Goal: Task Accomplishment & Management: Manage account settings

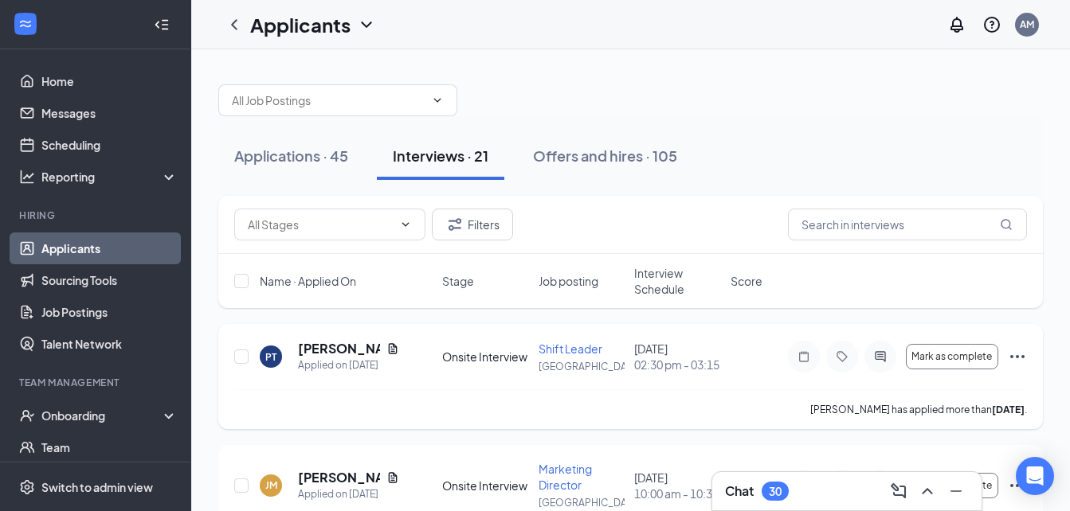
click at [1019, 356] on icon "Ellipses" at bounding box center [1017, 356] width 19 height 19
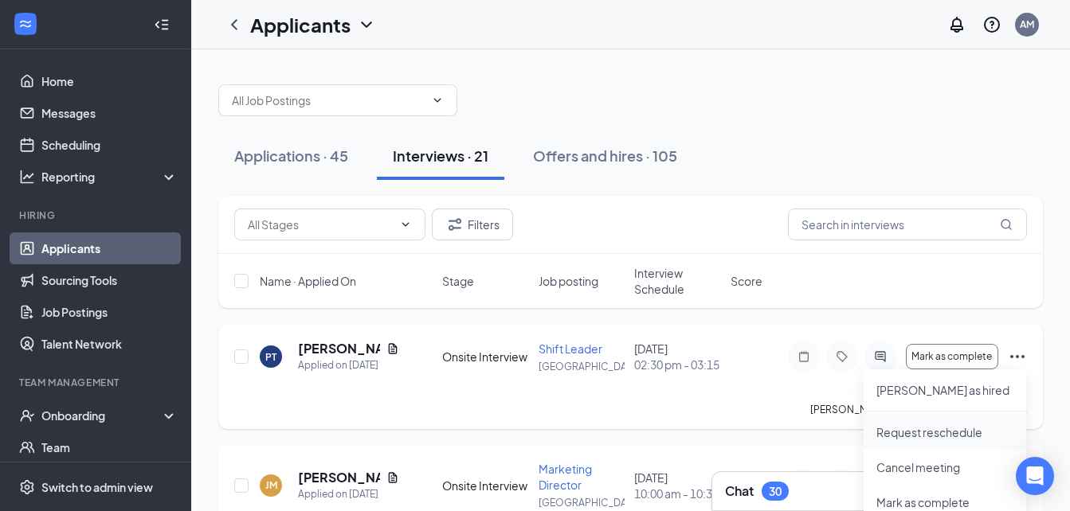
click at [937, 428] on p "Request reschedule" at bounding box center [944, 433] width 137 height 16
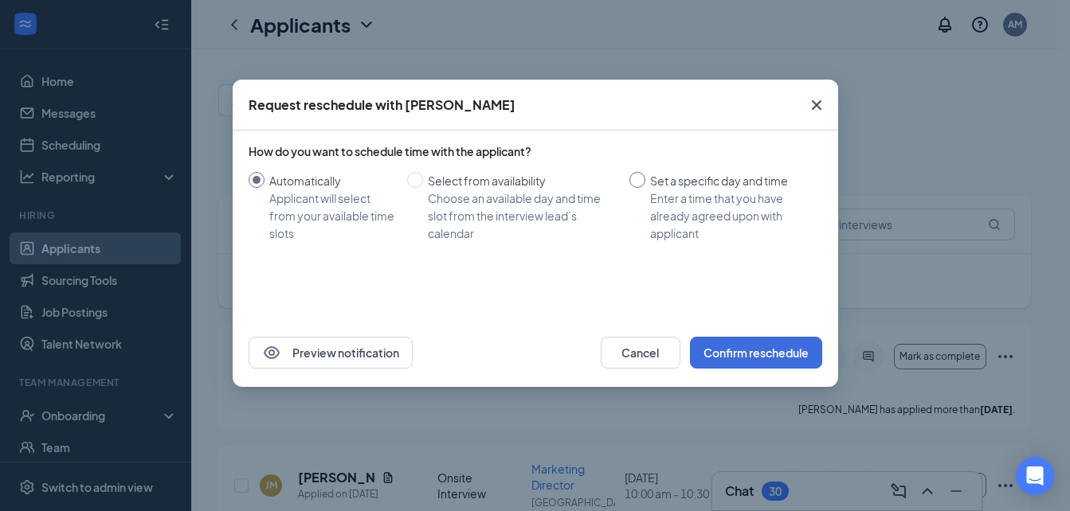
click at [636, 181] on input "Set a specific day and time Enter a time that you have already agreed upon with…" at bounding box center [637, 180] width 16 height 16
radio input "true"
radio input "false"
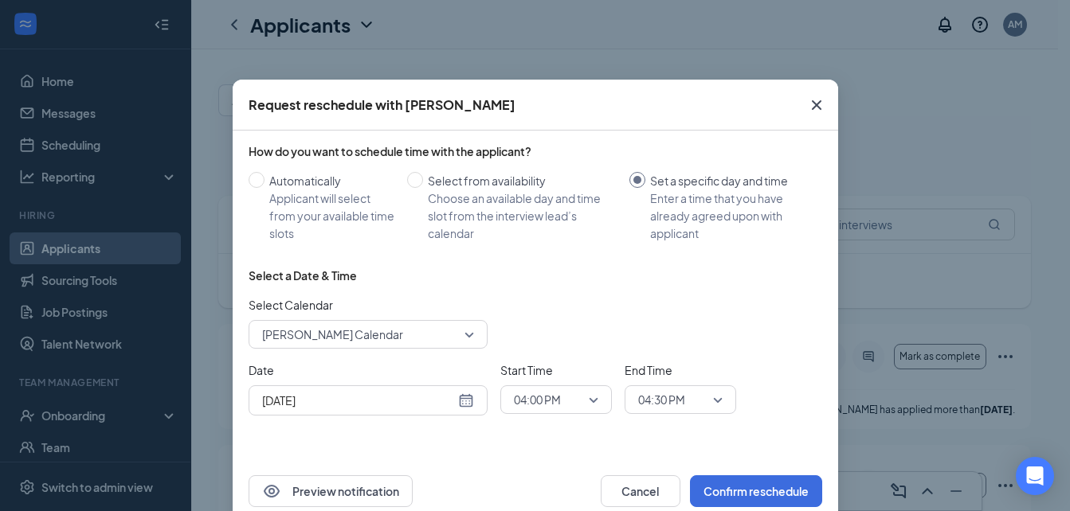
click at [460, 341] on span "[PERSON_NAME] Calendar" at bounding box center [368, 335] width 212 height 24
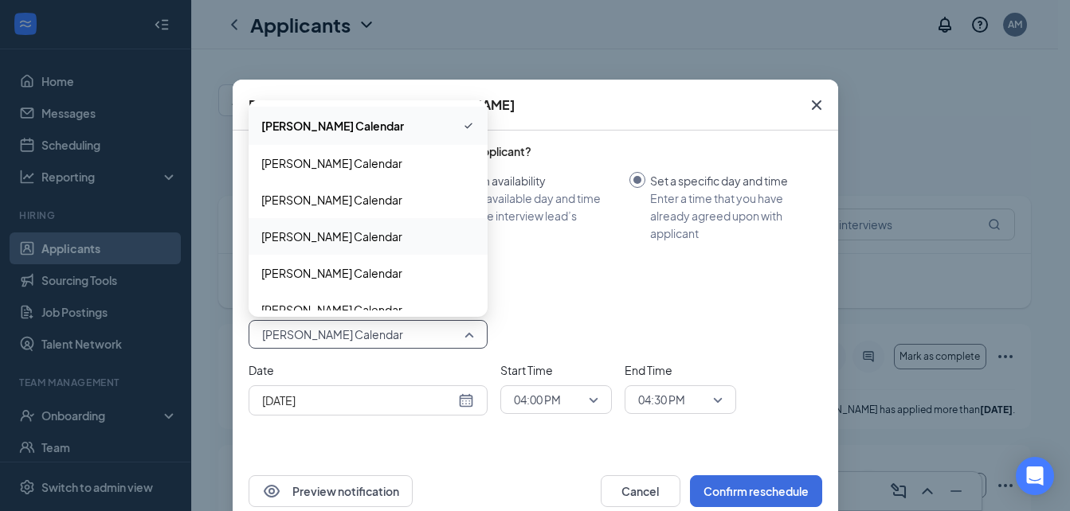
click at [396, 238] on span "[PERSON_NAME] Calendar" at bounding box center [367, 237] width 213 height 18
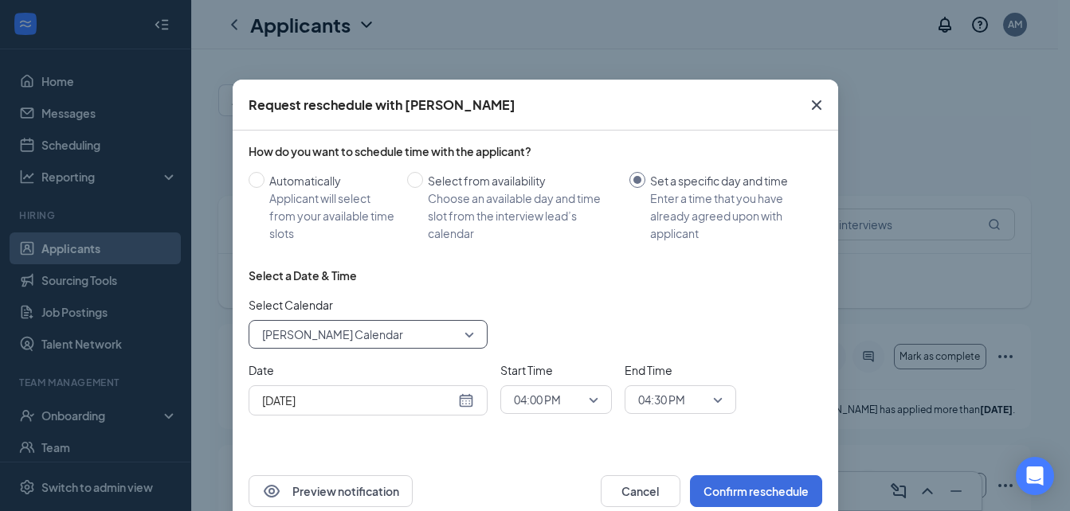
click at [462, 399] on div "[DATE]" at bounding box center [368, 401] width 212 height 18
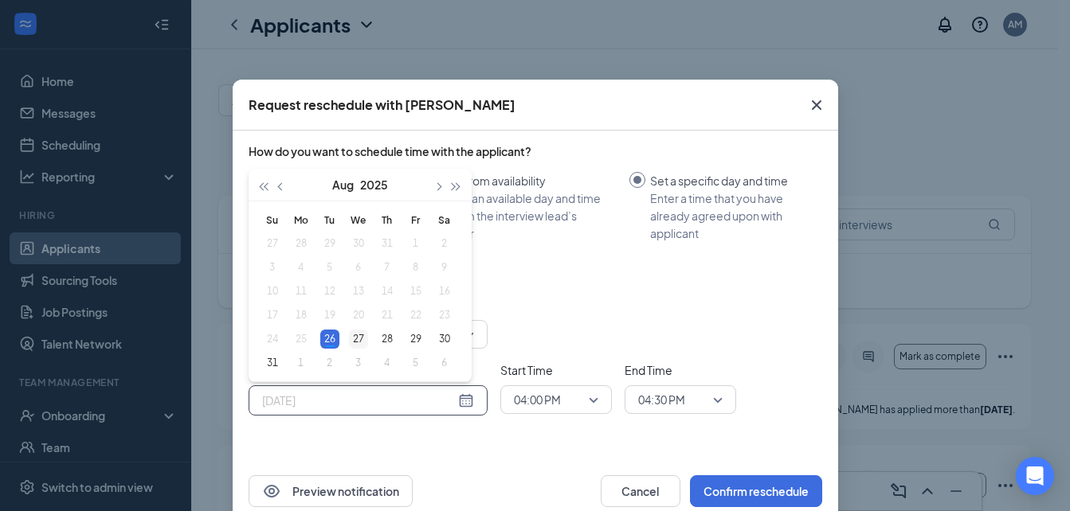
type input "[DATE]"
click at [356, 338] on div "27" at bounding box center [358, 339] width 19 height 19
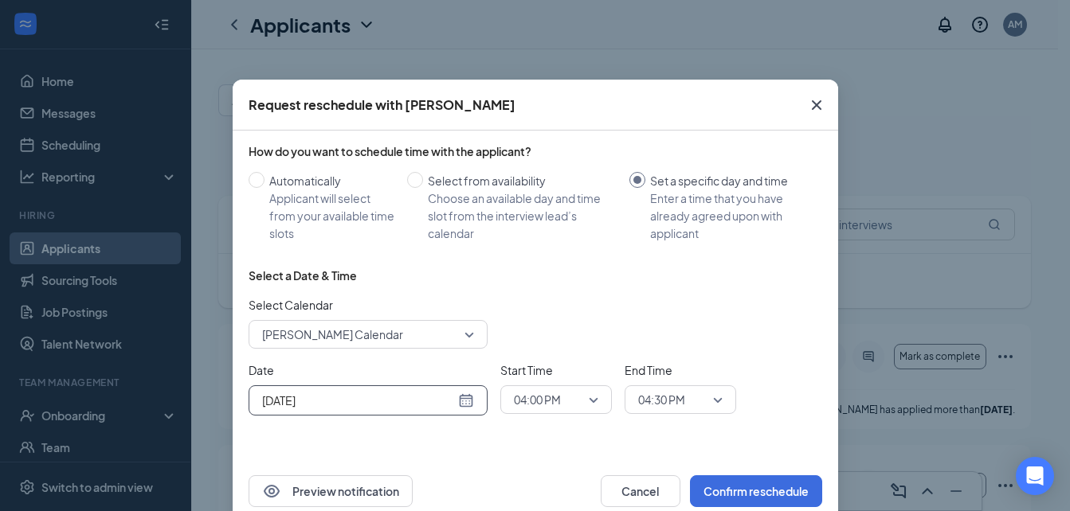
click at [586, 398] on span "04:00 PM" at bounding box center [556, 400] width 84 height 24
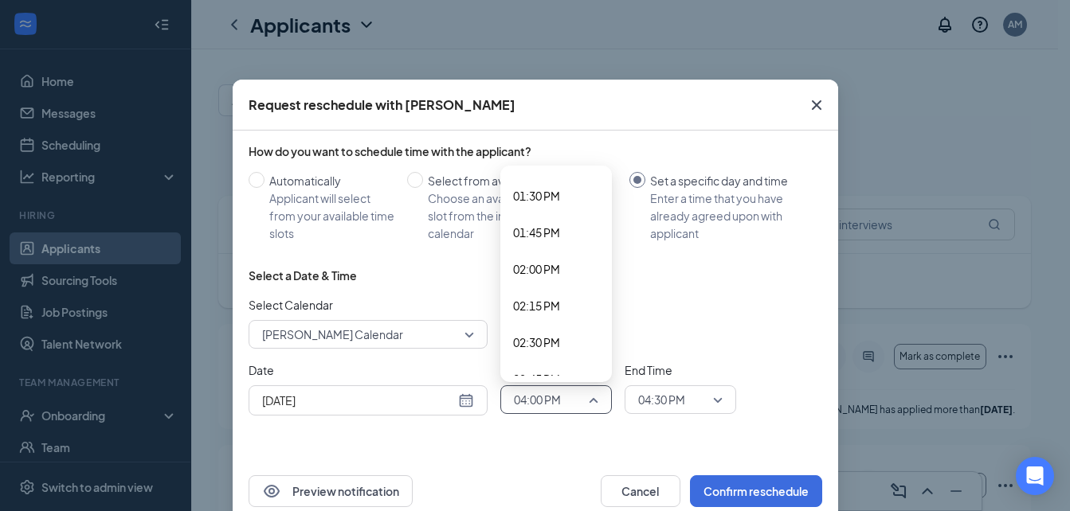
scroll to position [2007, 0]
click at [533, 311] on span "02:30 PM" at bounding box center [536, 308] width 47 height 18
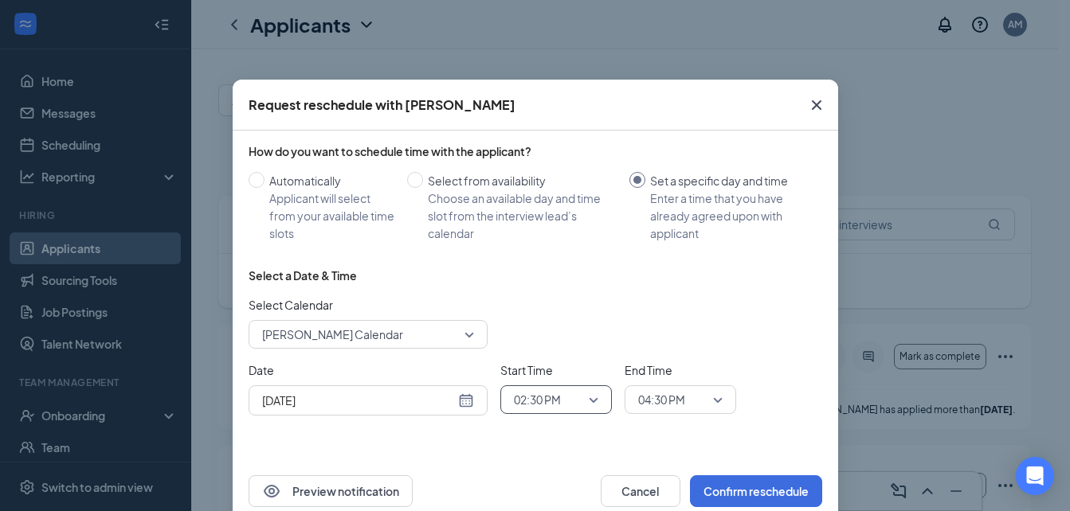
click at [672, 401] on span "04:30 PM" at bounding box center [661, 400] width 47 height 24
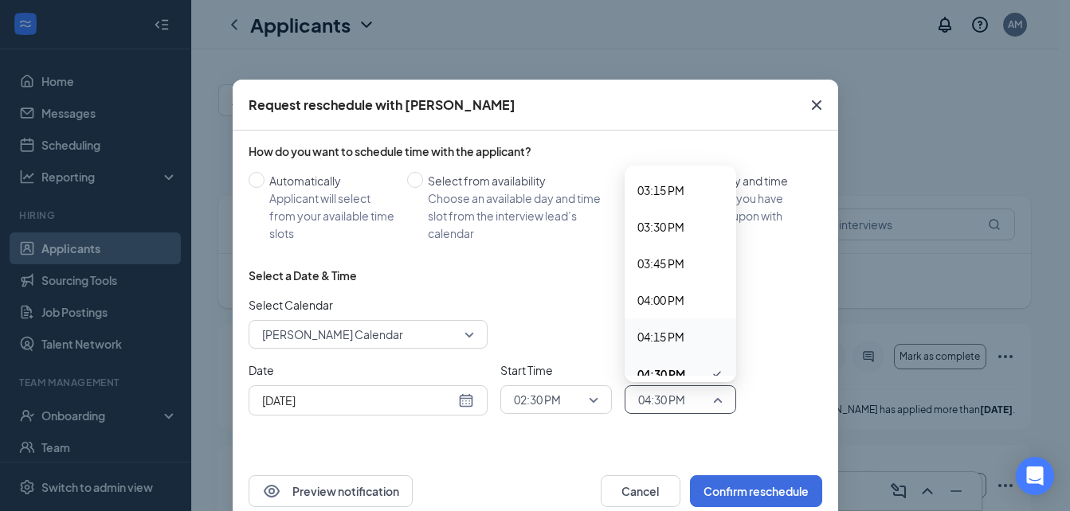
scroll to position [2184, 0]
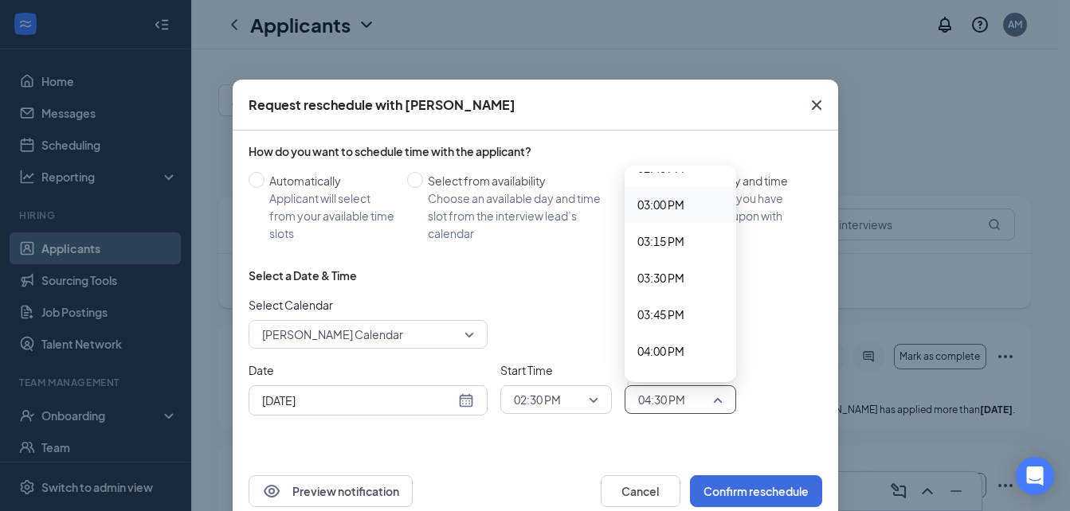
click at [673, 208] on span "03:00 PM" at bounding box center [660, 205] width 47 height 18
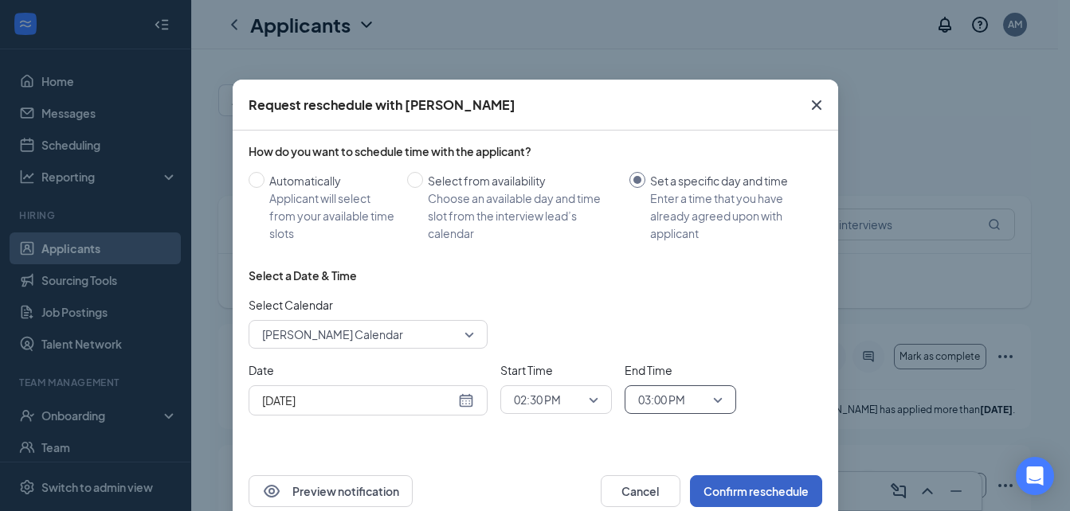
click at [766, 486] on button "Confirm reschedule" at bounding box center [756, 491] width 132 height 32
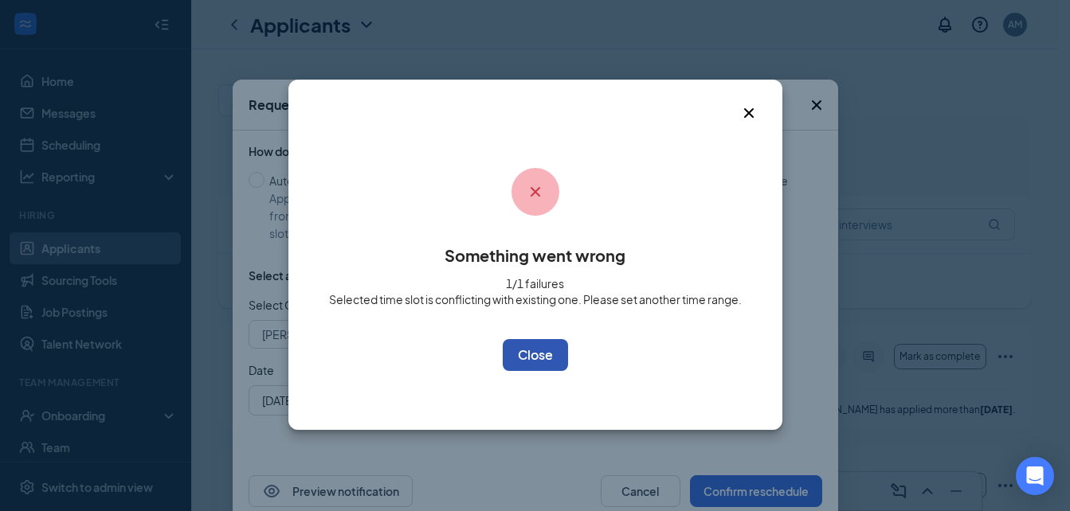
click at [536, 353] on button "OK" at bounding box center [535, 355] width 65 height 32
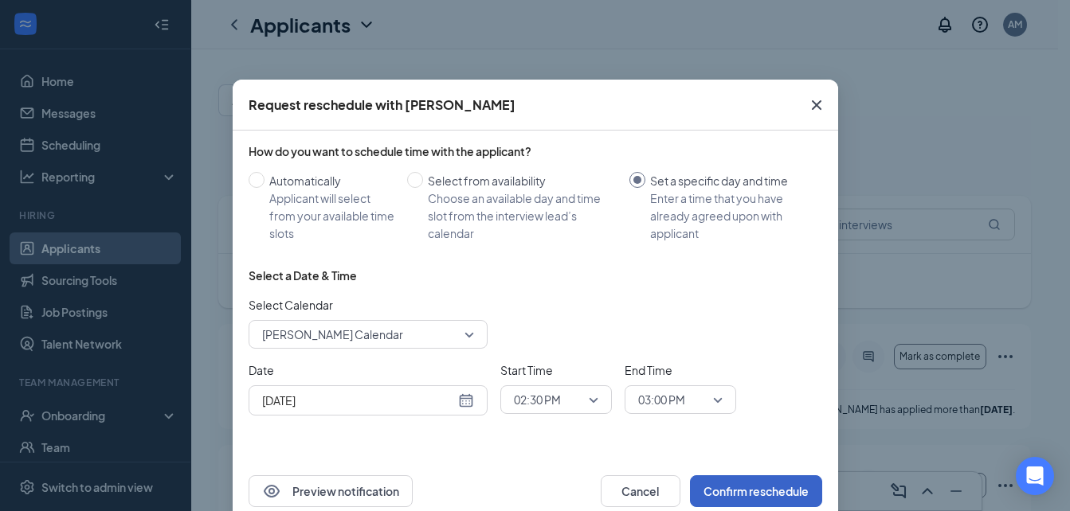
click at [745, 486] on button "Confirm reschedule" at bounding box center [756, 491] width 132 height 32
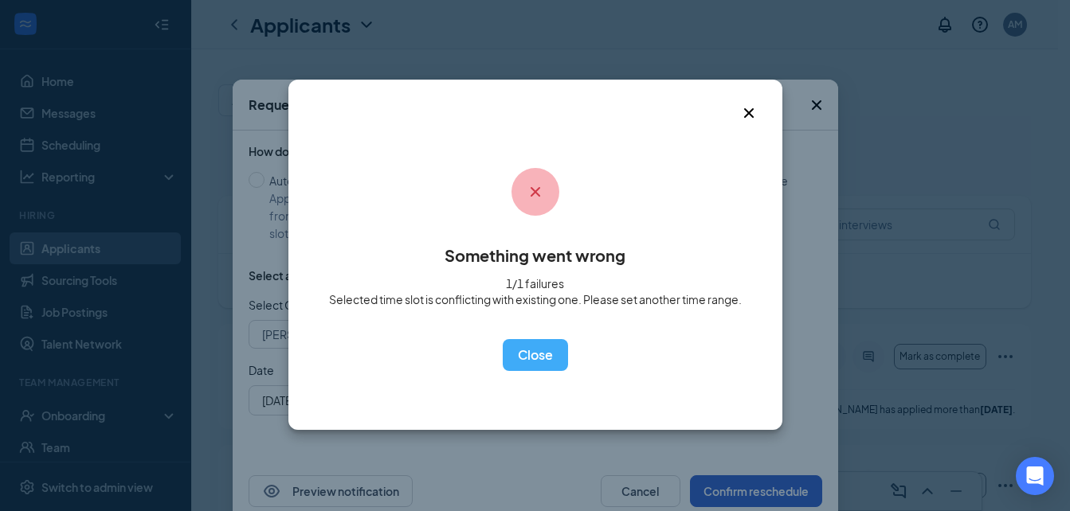
click at [745, 486] on div "Something went wrong 1/1 failures Selected time slot is conflicting with existi…" at bounding box center [535, 255] width 1070 height 511
click at [747, 112] on icon "Cross" at bounding box center [748, 113] width 10 height 10
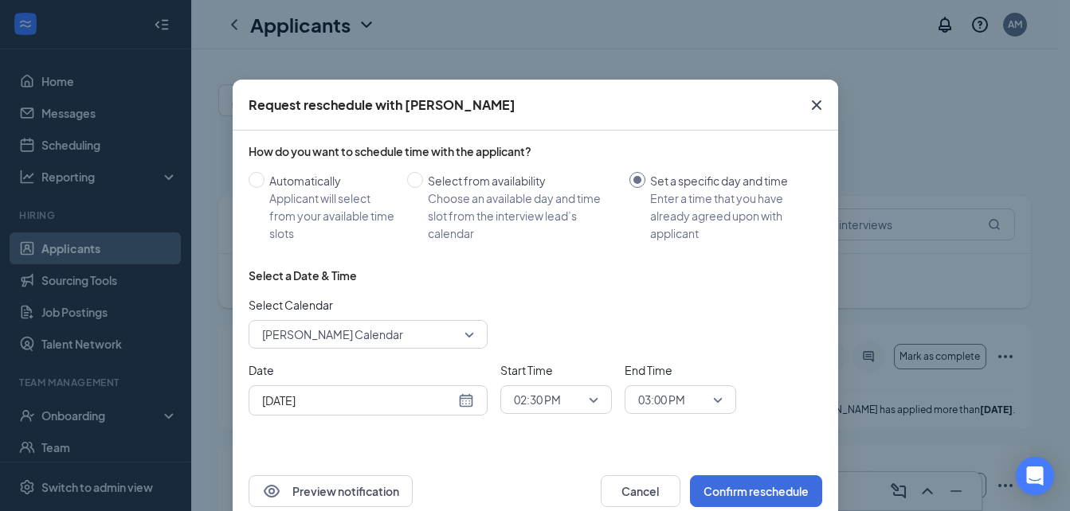
drag, startPoint x: 828, startPoint y: 115, endPoint x: 817, endPoint y: 109, distance: 12.2
click at [827, 115] on span "Close" at bounding box center [816, 105] width 43 height 43
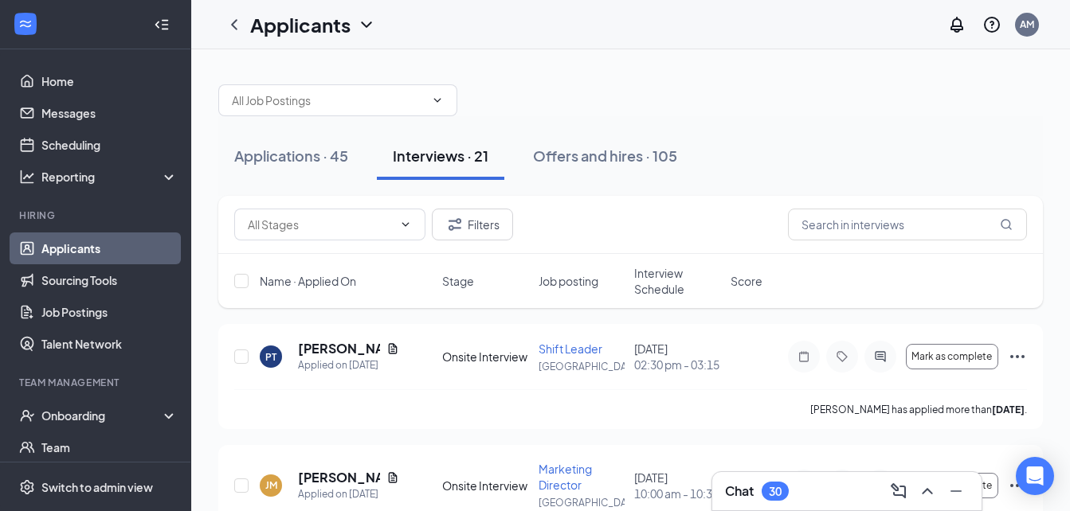
click at [816, 108] on div at bounding box center [630, 92] width 824 height 48
click at [781, 488] on div "30" at bounding box center [775, 492] width 13 height 14
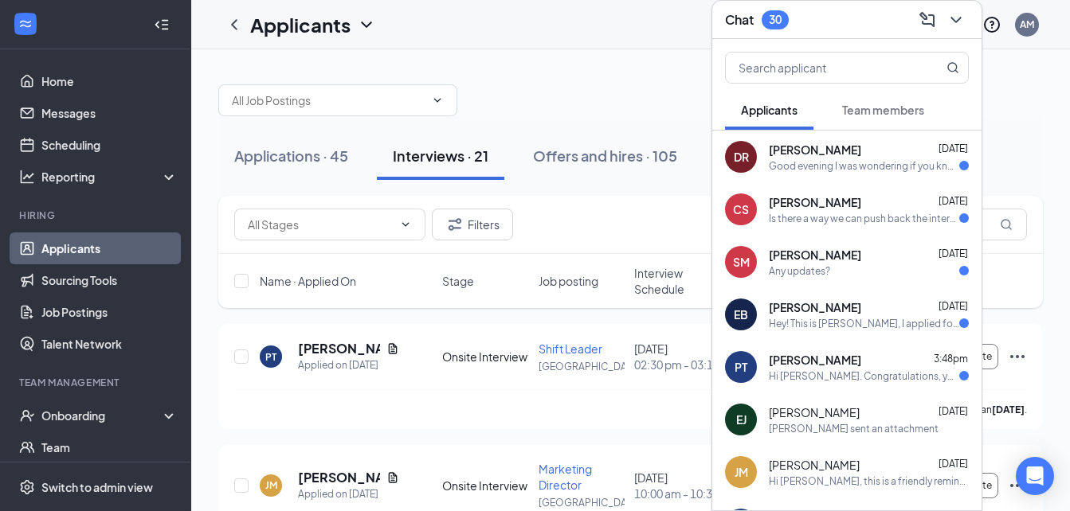
click at [843, 203] on span "[PERSON_NAME]" at bounding box center [815, 202] width 92 height 16
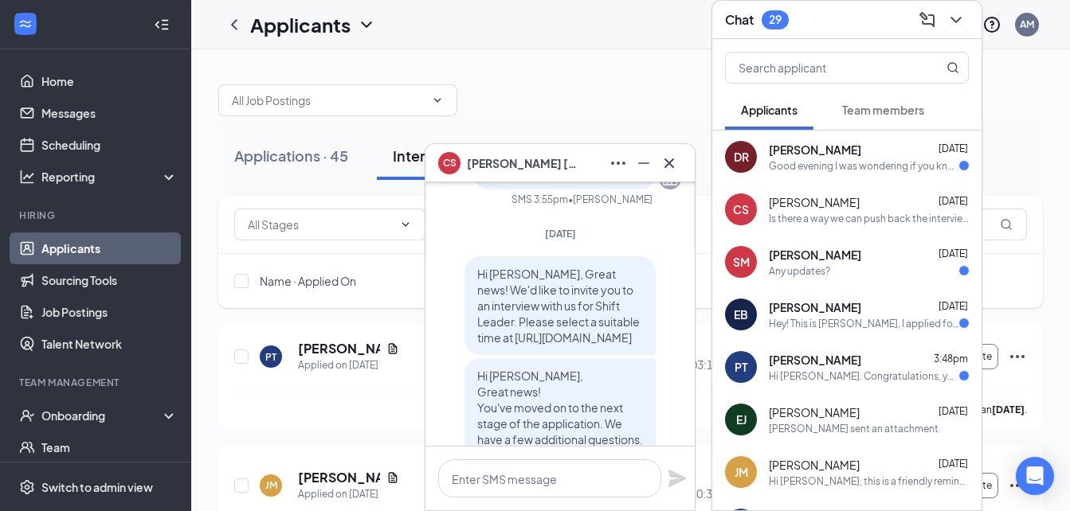
scroll to position [-478, 0]
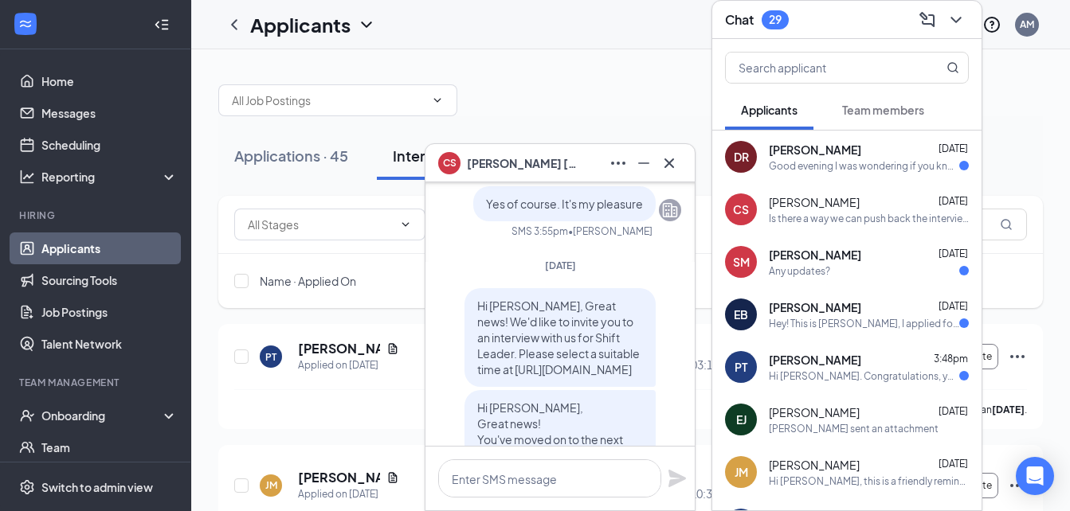
click at [819, 171] on div "Good evening I was wondering if you know if there was any movement with my appl…" at bounding box center [864, 166] width 190 height 14
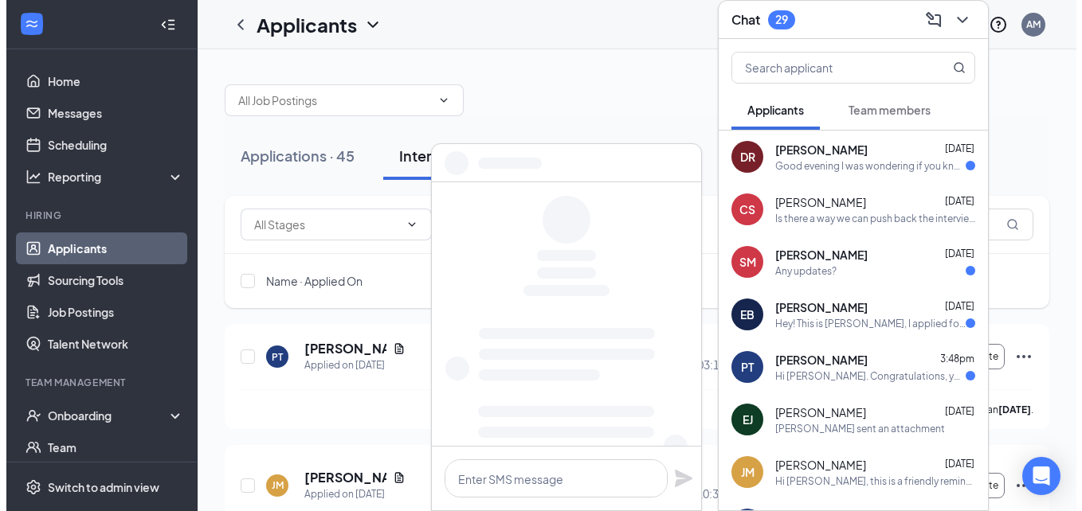
scroll to position [0, 0]
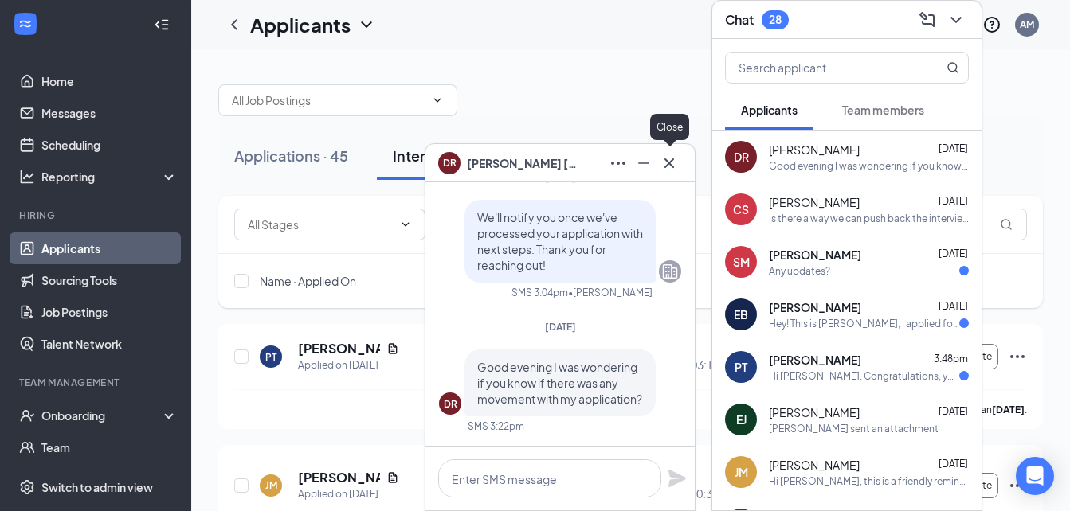
click at [665, 161] on icon "Cross" at bounding box center [668, 163] width 19 height 19
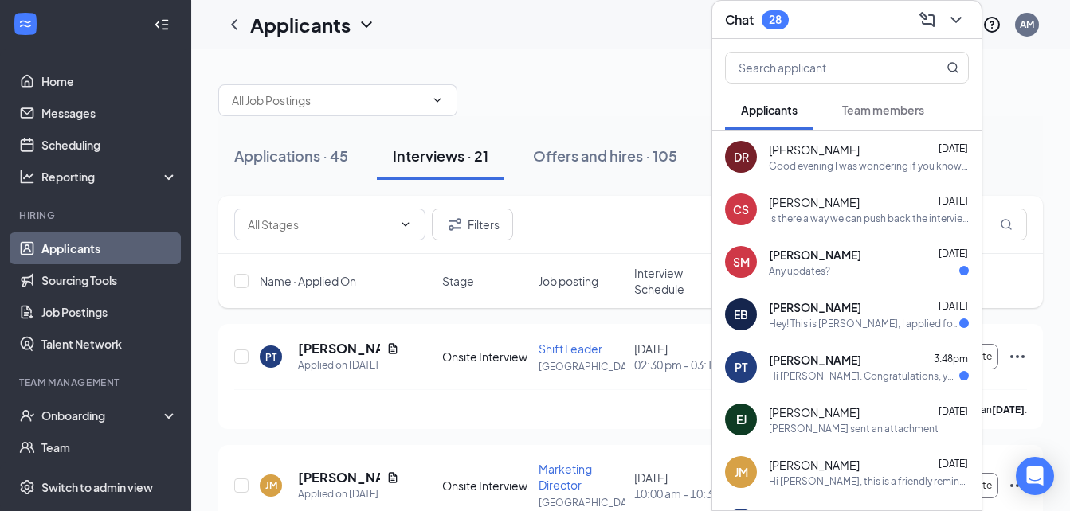
click at [859, 323] on div "Hey! This is [PERSON_NAME], I applied for the front house position. Just wonder…" at bounding box center [864, 324] width 190 height 14
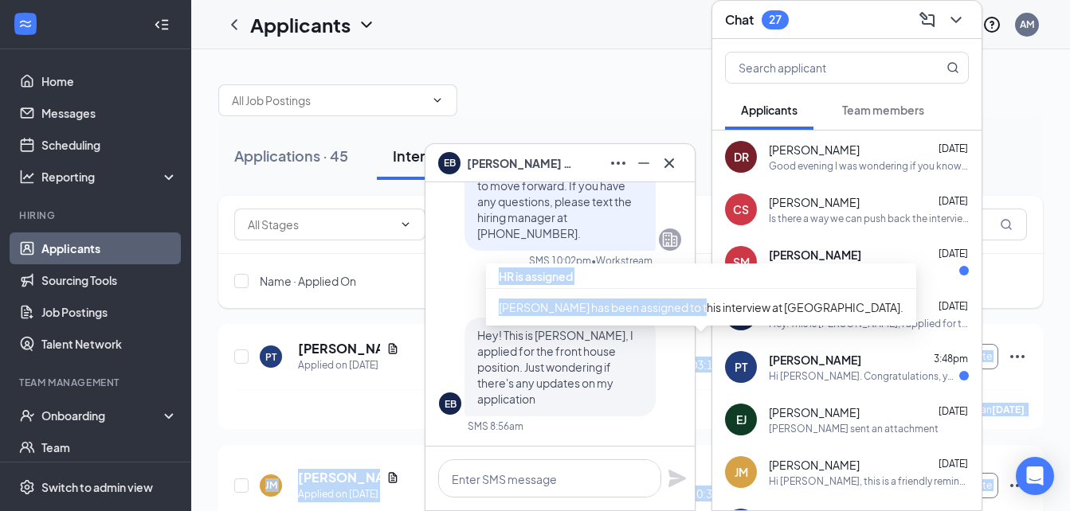
drag, startPoint x: 695, startPoint y: 357, endPoint x: 690, endPoint y: 313, distance: 44.2
click at [690, 313] on body "Home Messages Scheduling Reporting Hiring Applicants Sourcing Tools Job Posting…" at bounding box center [535, 255] width 1070 height 511
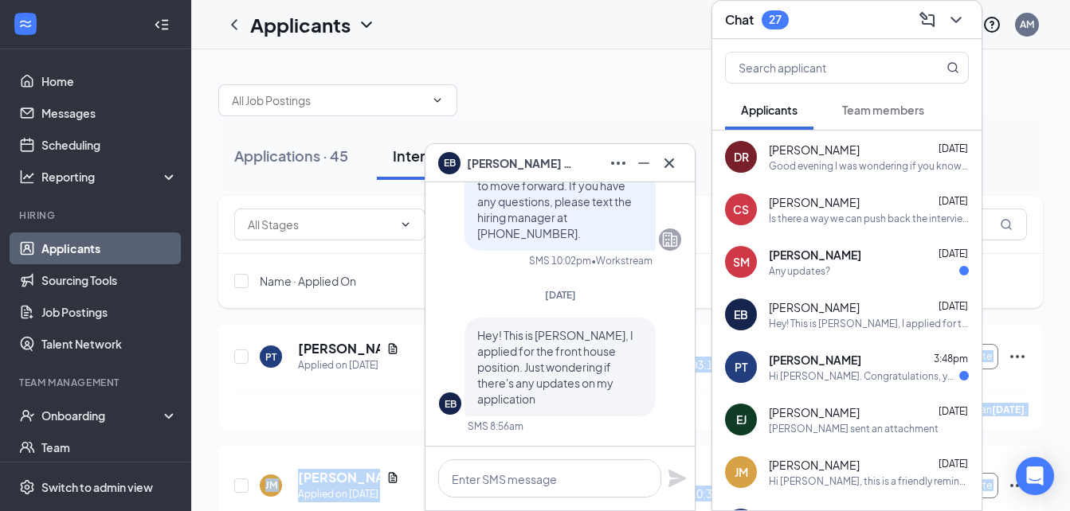
drag, startPoint x: 690, startPoint y: 313, endPoint x: 668, endPoint y: 136, distance: 178.1
click at [668, 135] on button "Offers and hires · 105" at bounding box center [605, 156] width 176 height 48
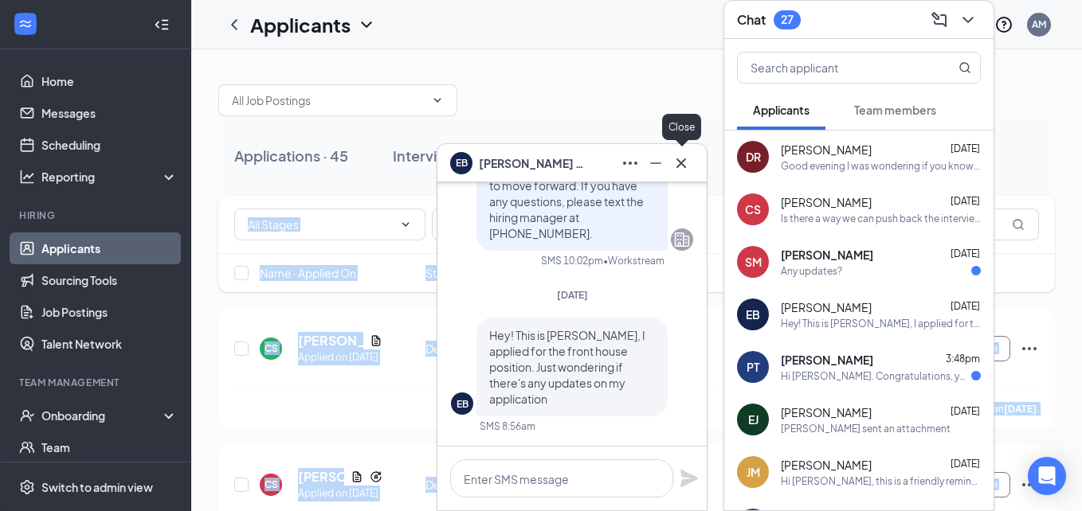
click at [677, 159] on icon "Cross" at bounding box center [680, 163] width 19 height 19
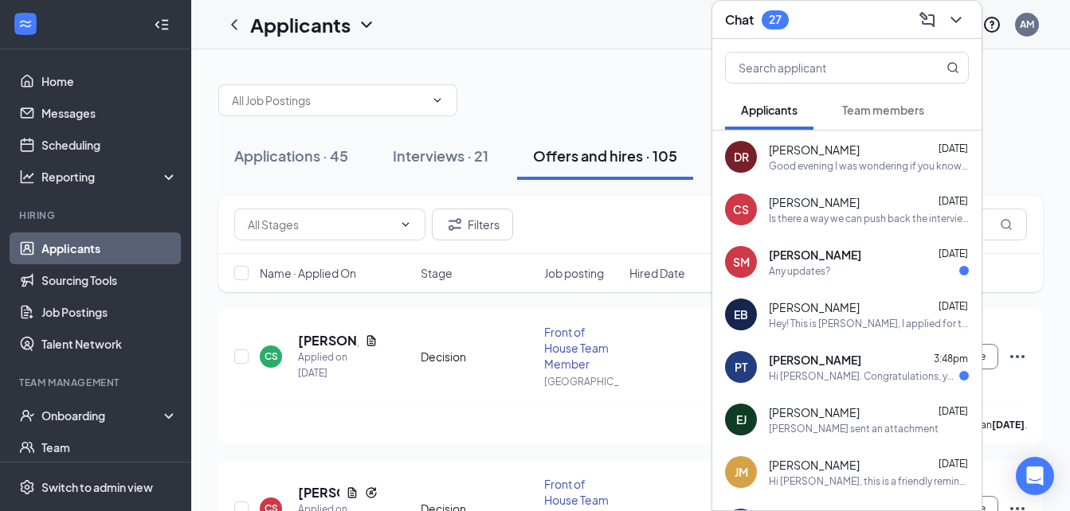
click at [832, 359] on div "[PERSON_NAME] 3:48pm" at bounding box center [869, 360] width 200 height 16
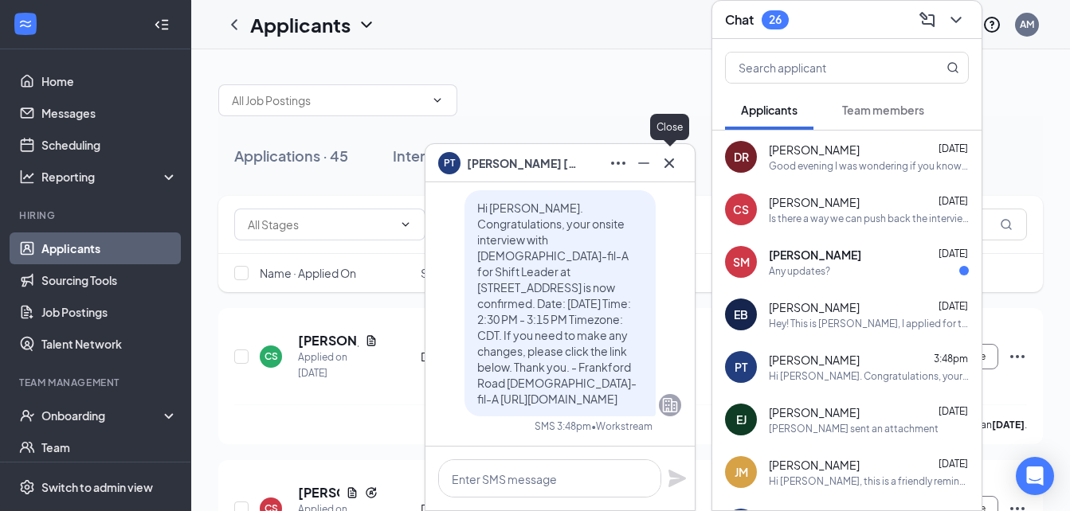
click at [663, 165] on icon "Cross" at bounding box center [668, 163] width 19 height 19
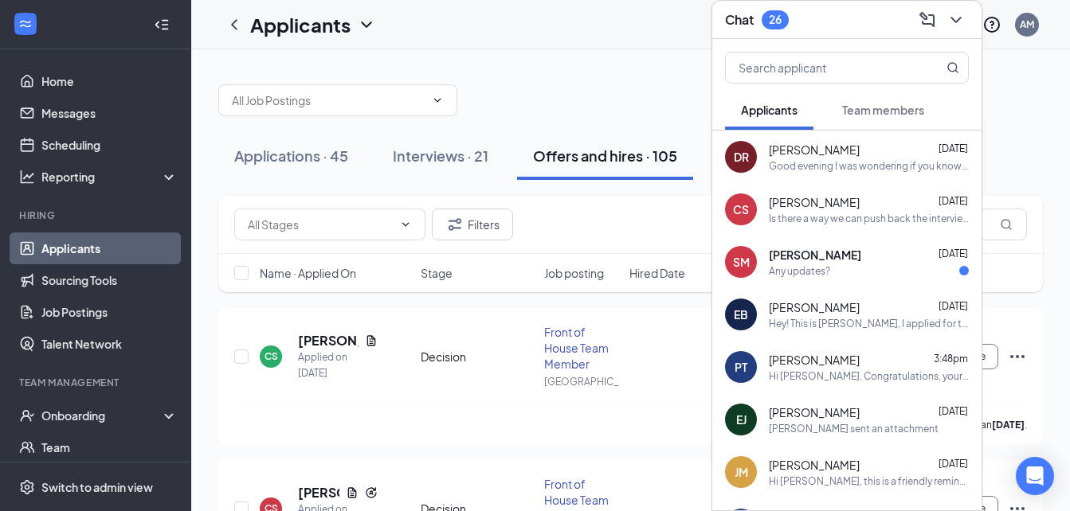
click at [804, 260] on span "[PERSON_NAME]" at bounding box center [815, 255] width 92 height 16
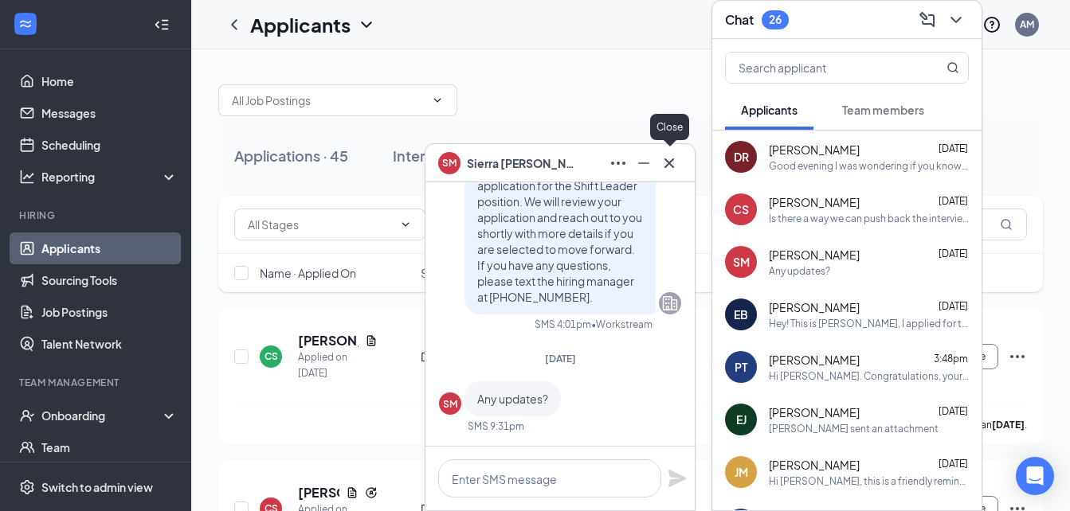
click at [674, 154] on icon "Cross" at bounding box center [668, 163] width 19 height 19
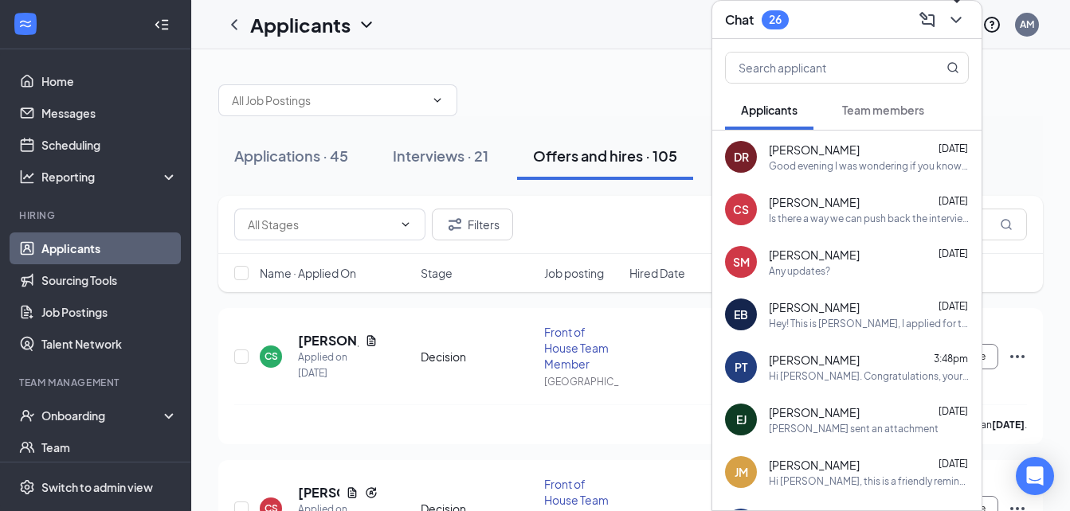
click at [958, 20] on icon "ChevronDown" at bounding box center [955, 20] width 10 height 6
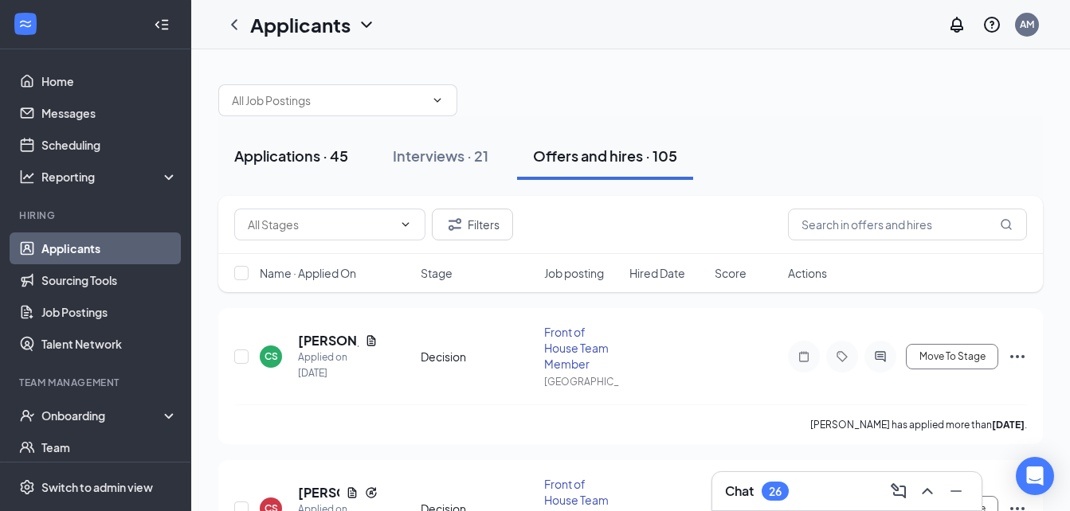
click at [297, 147] on div "Applications · 45" at bounding box center [291, 156] width 114 height 20
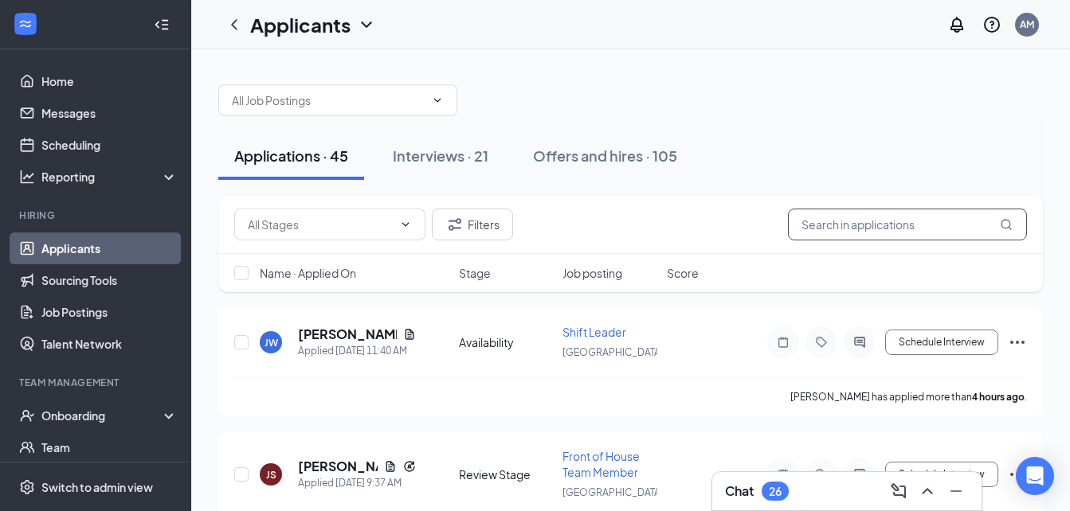
click at [826, 219] on input "text" at bounding box center [907, 225] width 239 height 32
type input "[PERSON_NAME]"
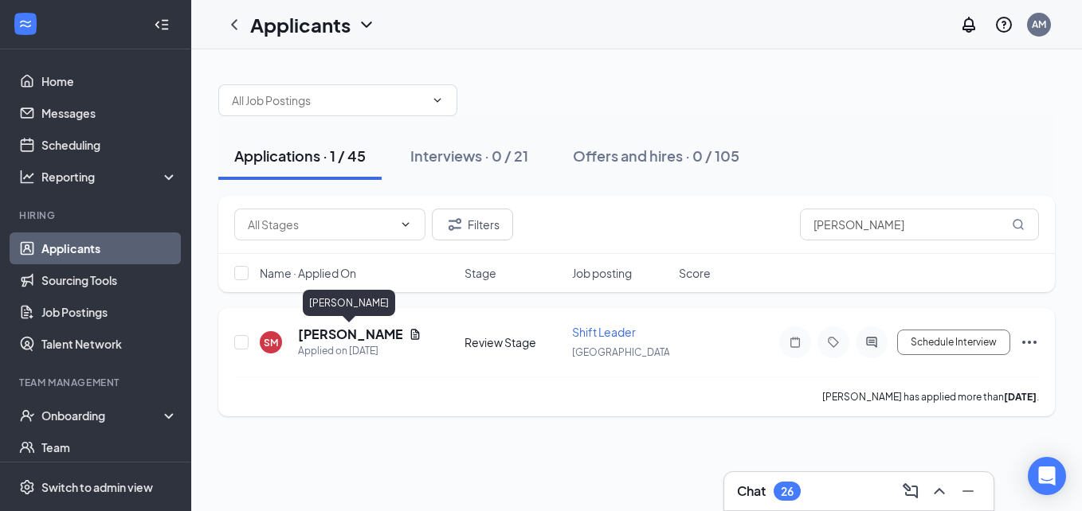
click at [360, 334] on h5 "[PERSON_NAME]" at bounding box center [350, 335] width 104 height 18
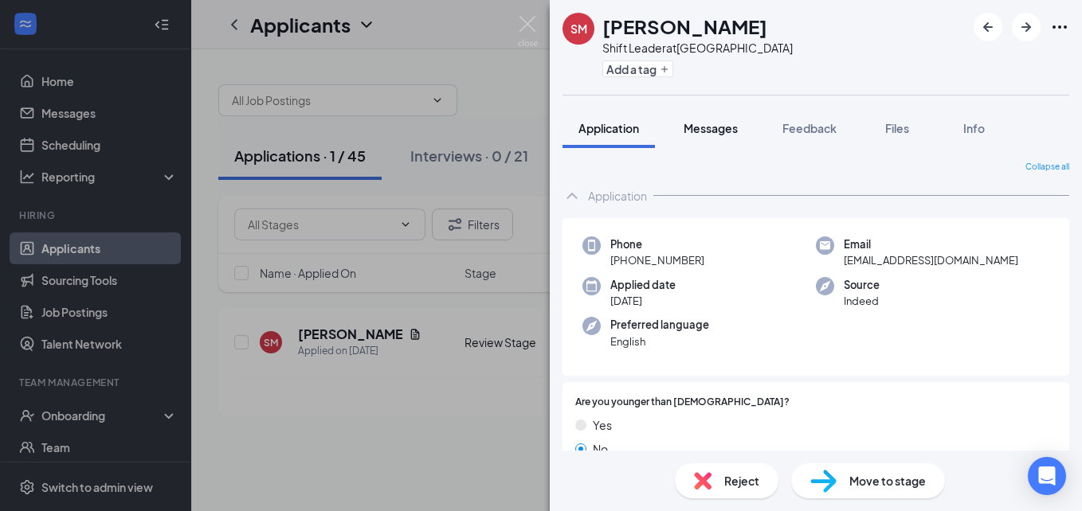
click at [698, 120] on div "Messages" at bounding box center [710, 128] width 54 height 16
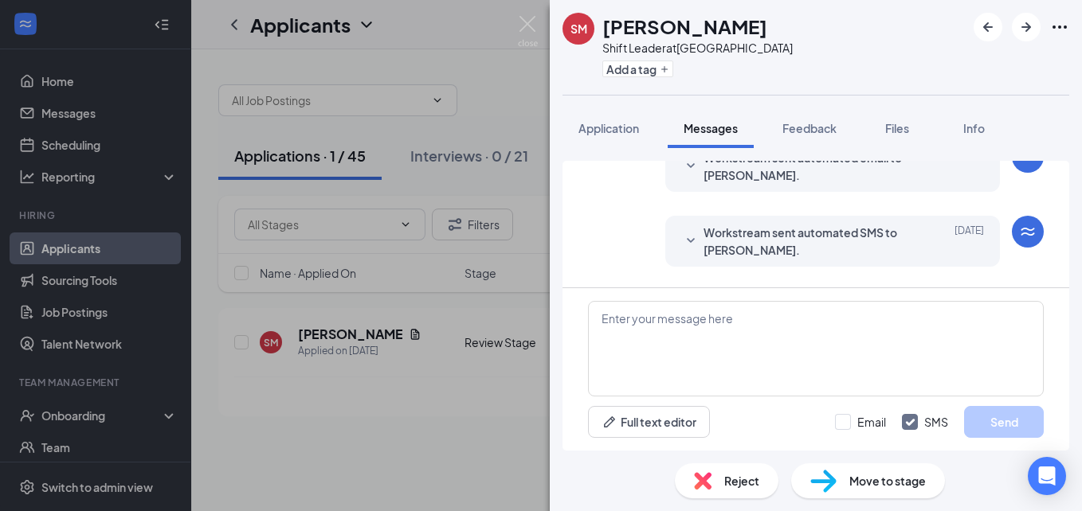
scroll to position [351, 0]
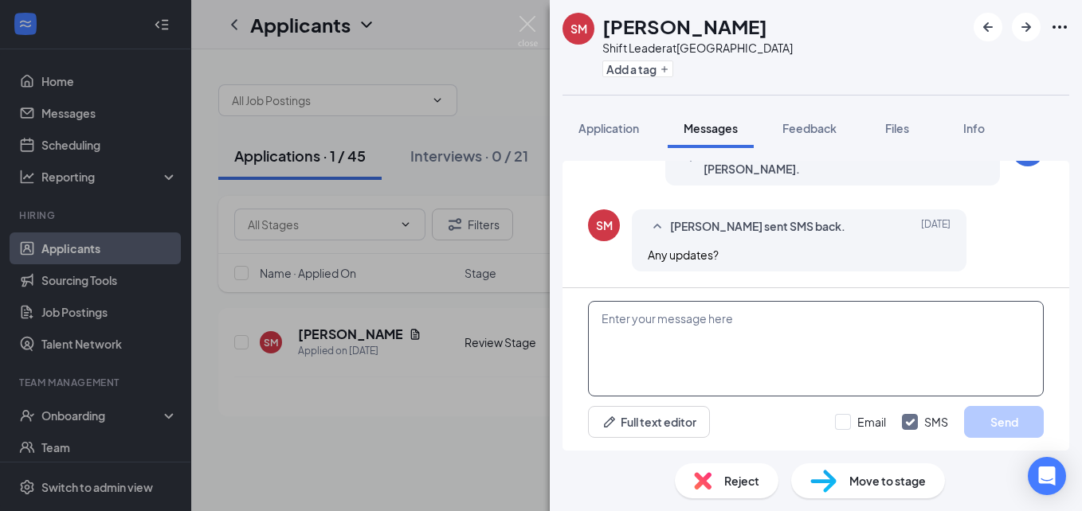
click at [710, 311] on textarea at bounding box center [816, 349] width 456 height 96
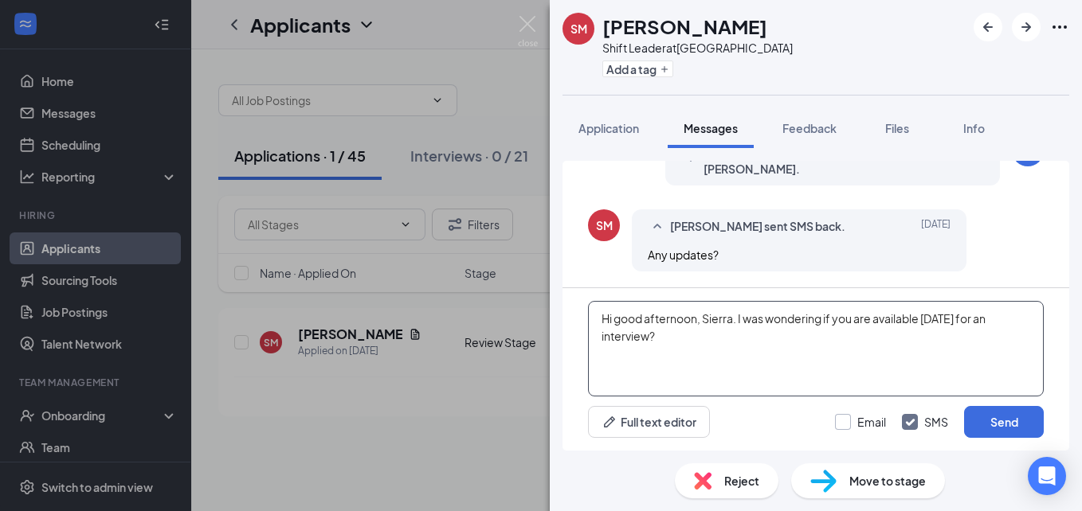
type textarea "Hi good afternoon, Sierra. I was wondering if you are available [DATE] for an i…"
click at [842, 426] on input "Email" at bounding box center [860, 422] width 51 height 16
checkbox input "true"
click at [974, 430] on button "Send" at bounding box center [1004, 422] width 80 height 32
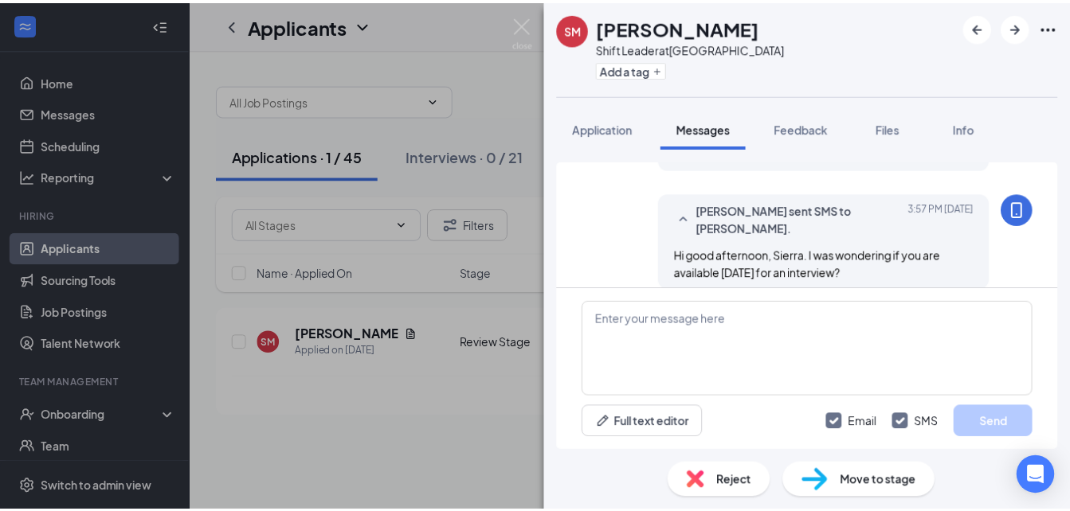
scroll to position [590, 0]
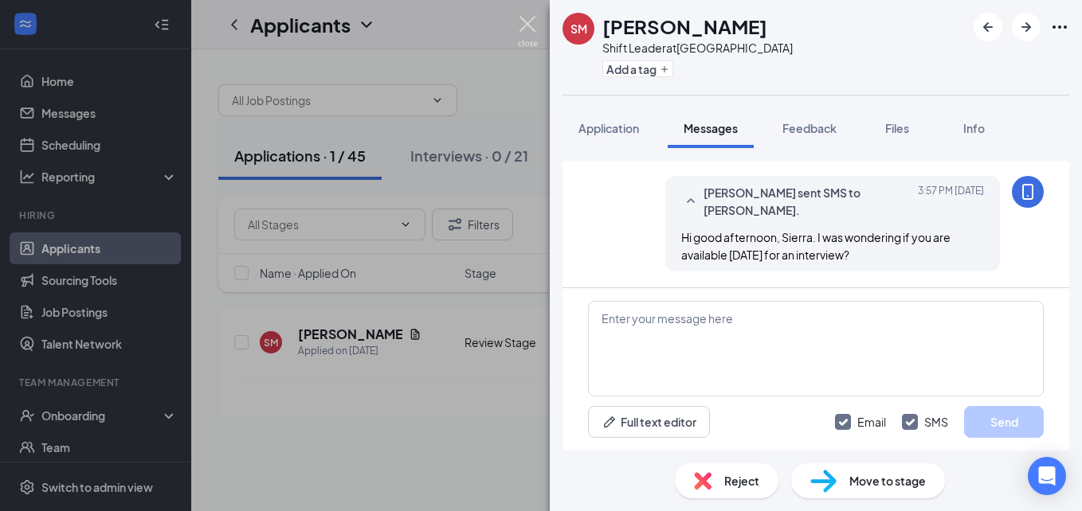
click at [526, 29] on img at bounding box center [528, 31] width 20 height 31
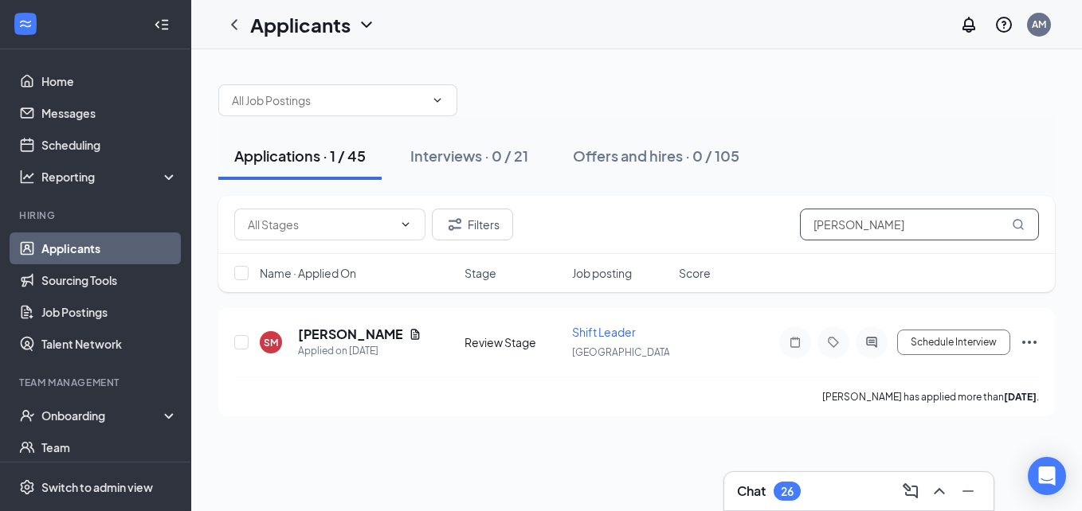
drag, startPoint x: 903, startPoint y: 213, endPoint x: 665, endPoint y: 225, distance: 238.4
click at [665, 225] on div "Filters [PERSON_NAME]" at bounding box center [636, 225] width 804 height 32
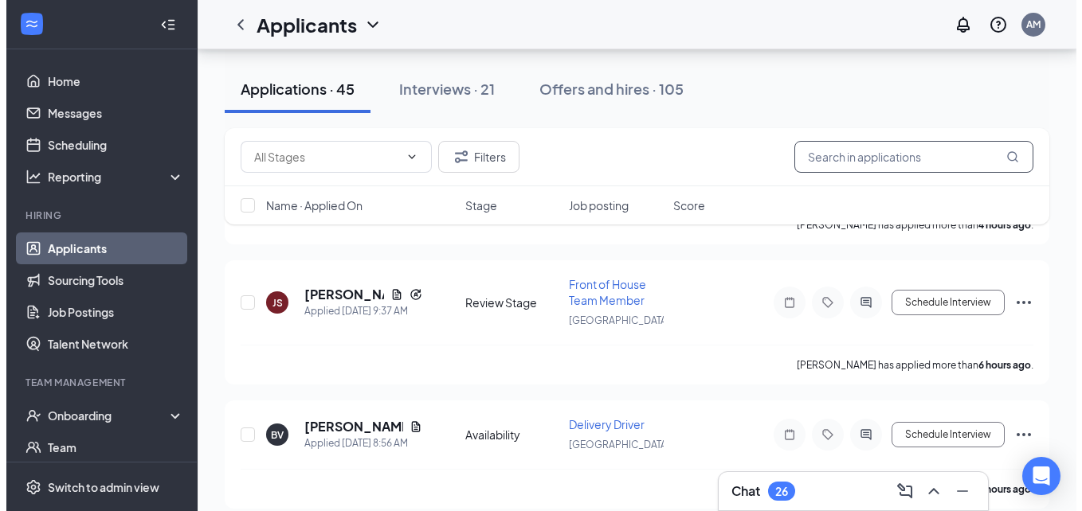
scroll to position [181, 0]
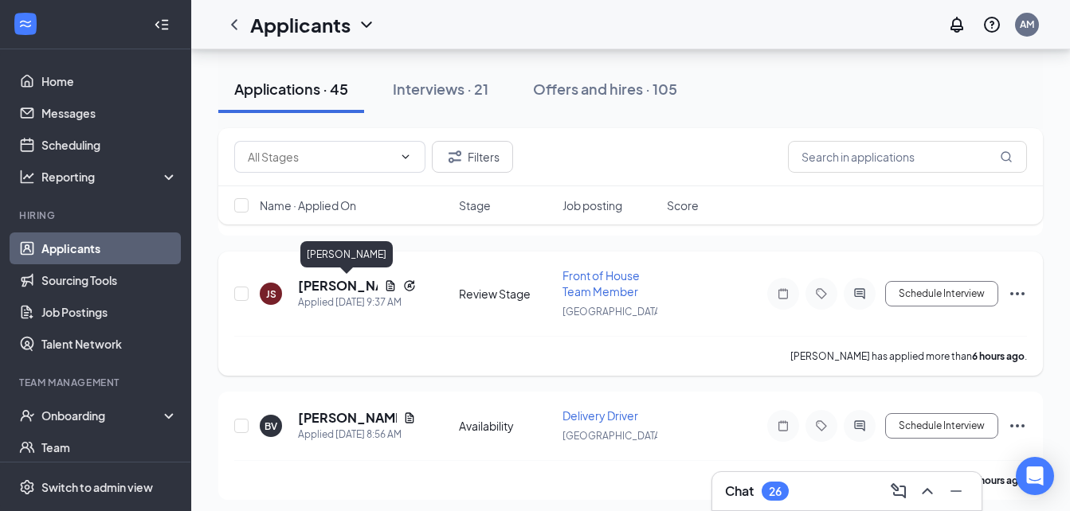
click at [317, 291] on h5 "[PERSON_NAME]" at bounding box center [338, 286] width 80 height 18
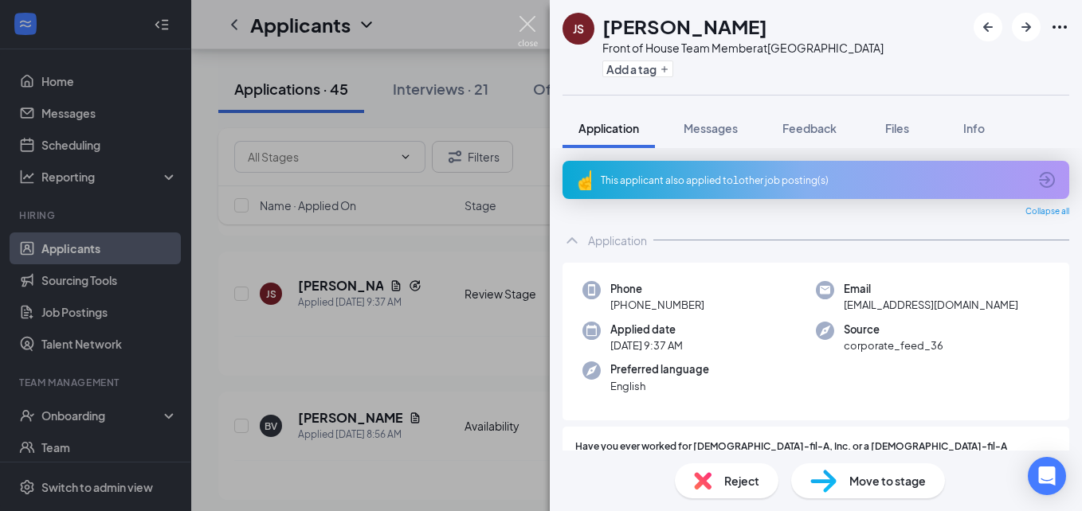
click at [522, 30] on img at bounding box center [528, 31] width 20 height 31
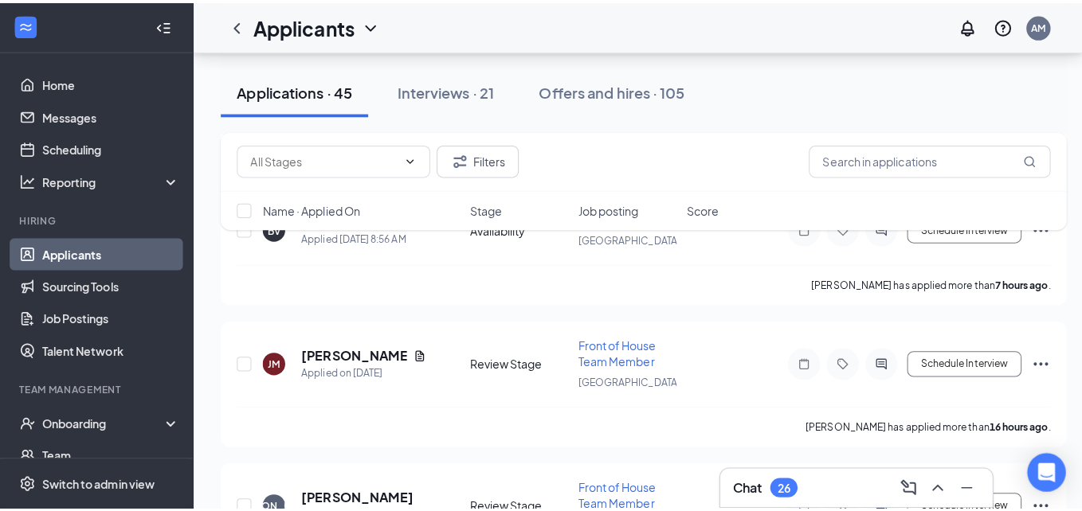
scroll to position [404, 0]
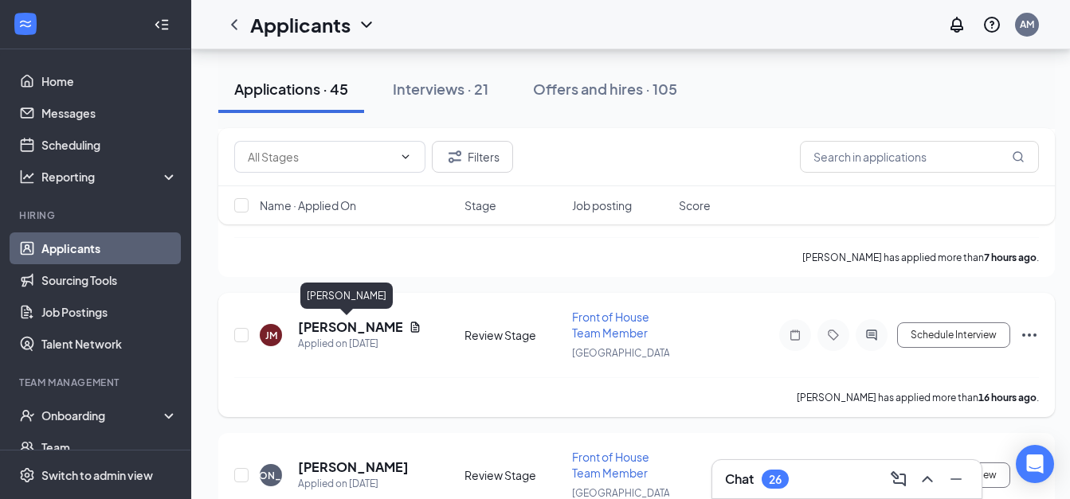
click at [326, 331] on h5 "[PERSON_NAME]" at bounding box center [350, 328] width 104 height 18
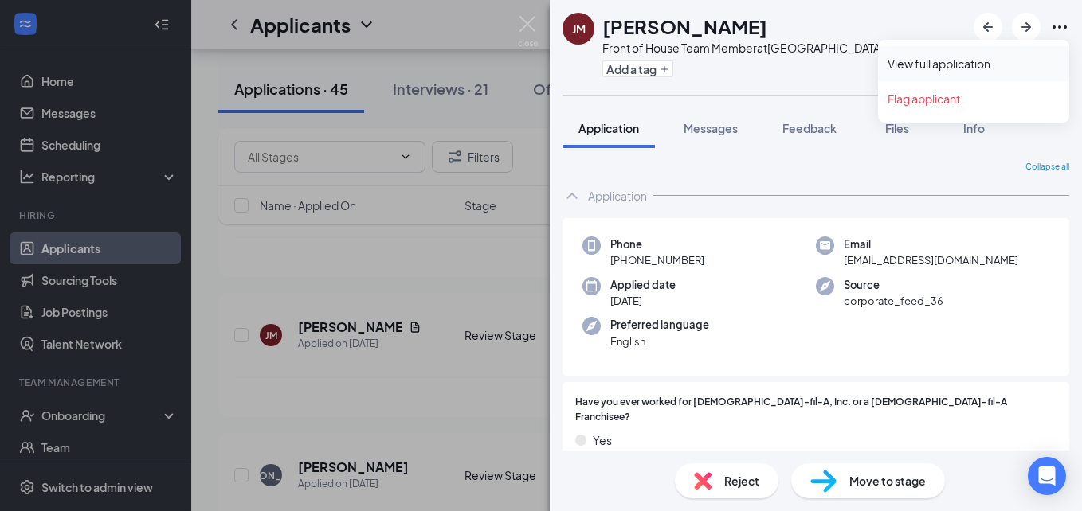
click at [1018, 57] on link "View full application" at bounding box center [973, 64] width 172 height 16
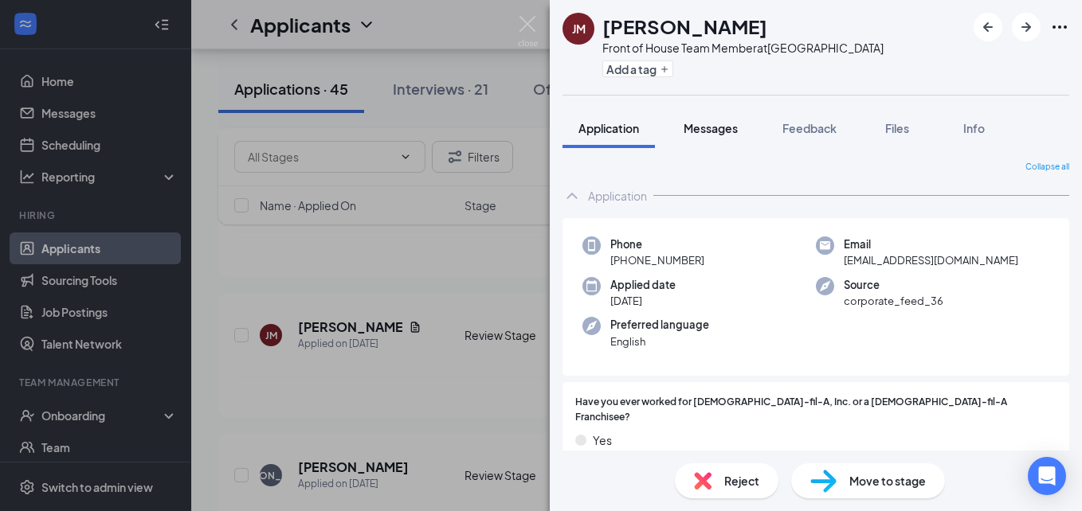
click at [702, 130] on span "Messages" at bounding box center [710, 128] width 54 height 14
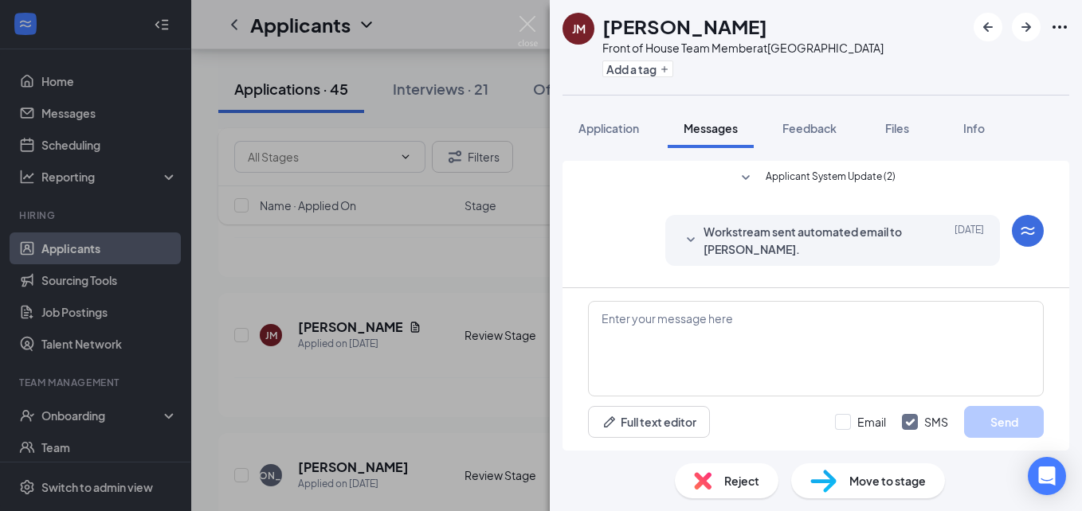
scroll to position [190, 0]
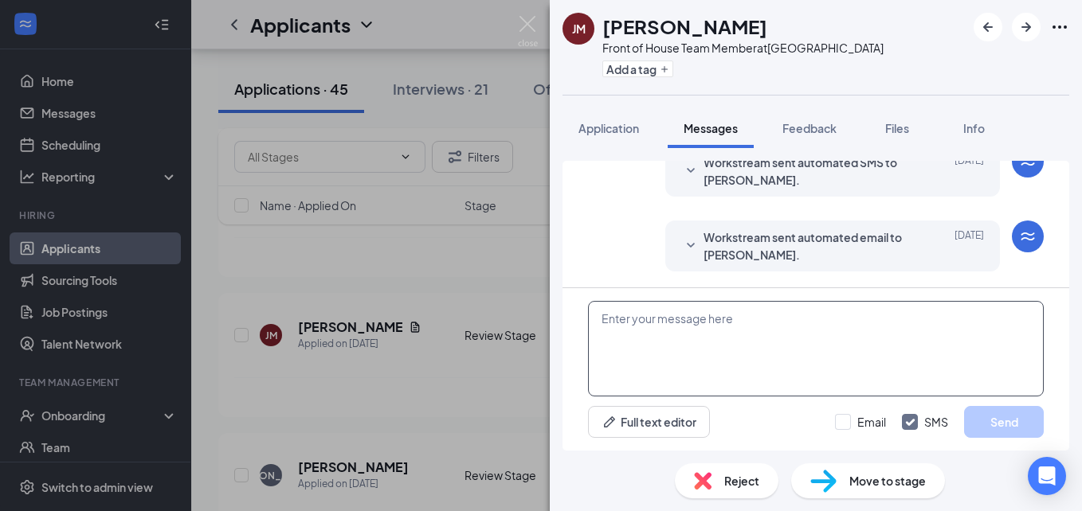
click at [698, 323] on textarea at bounding box center [816, 349] width 456 height 96
click at [848, 419] on input "Email" at bounding box center [860, 422] width 51 height 16
checkbox input "true"
click at [793, 336] on textarea at bounding box center [816, 349] width 456 height 96
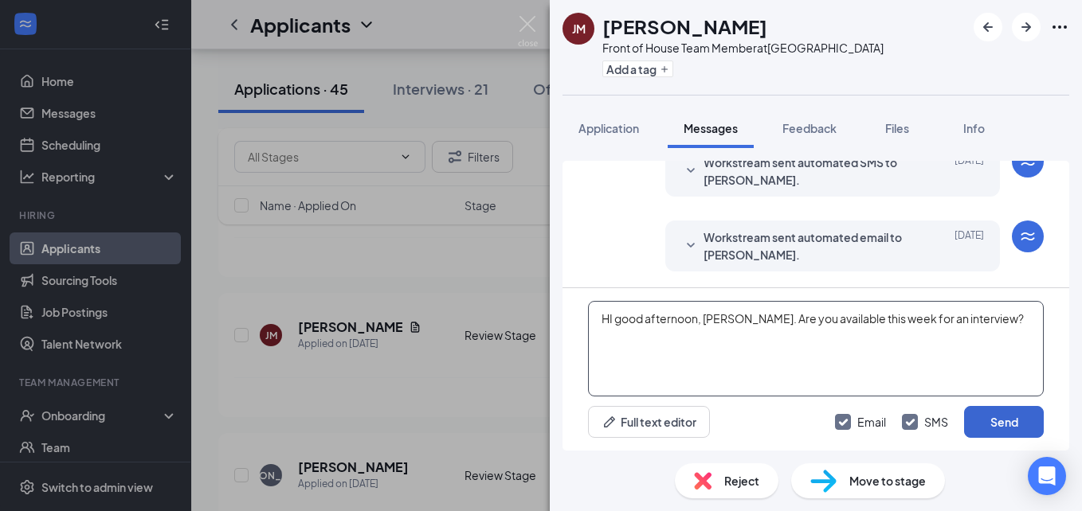
type textarea "HI good afternoon, [PERSON_NAME]. Are you available this week for an interview?"
click at [1007, 414] on button "Send" at bounding box center [1004, 422] width 80 height 32
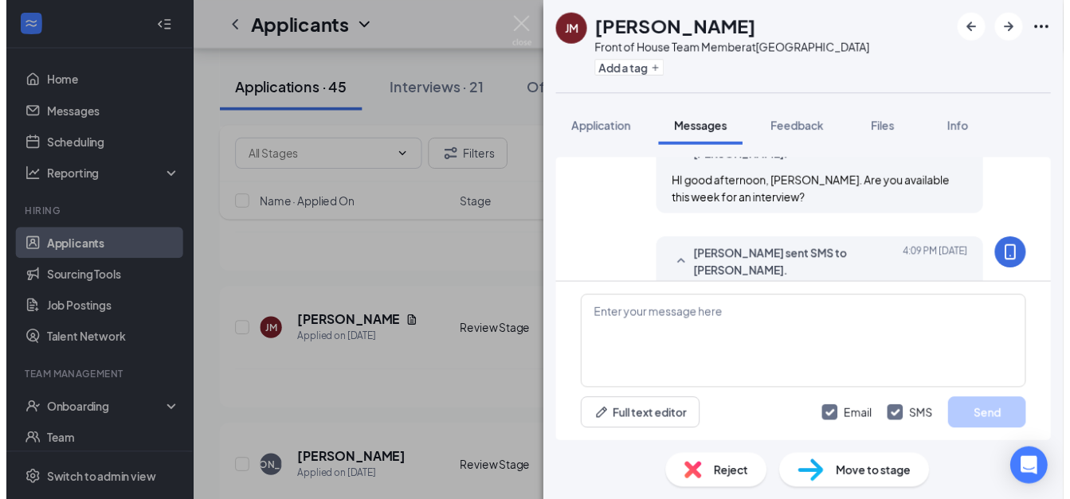
scroll to position [429, 0]
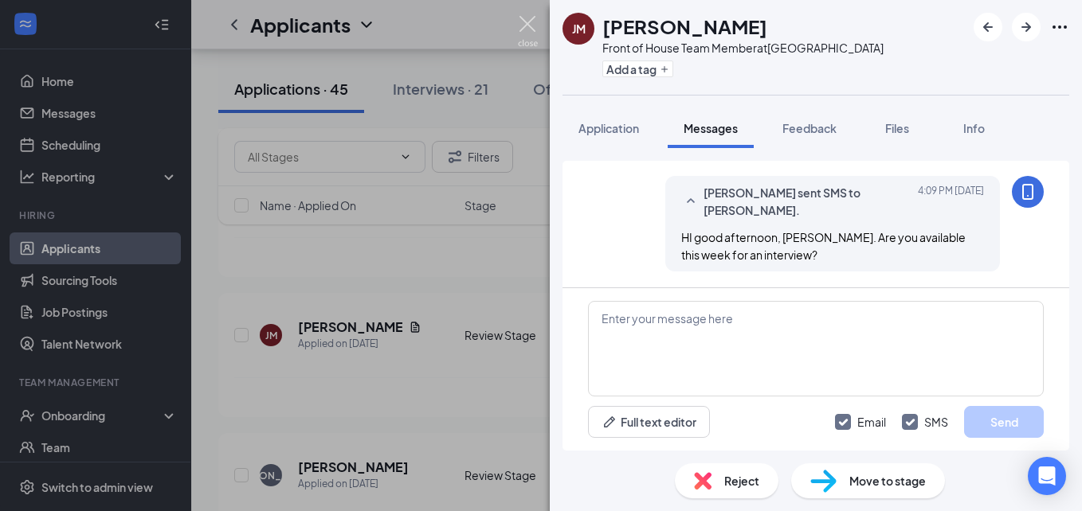
click at [530, 22] on img at bounding box center [528, 31] width 20 height 31
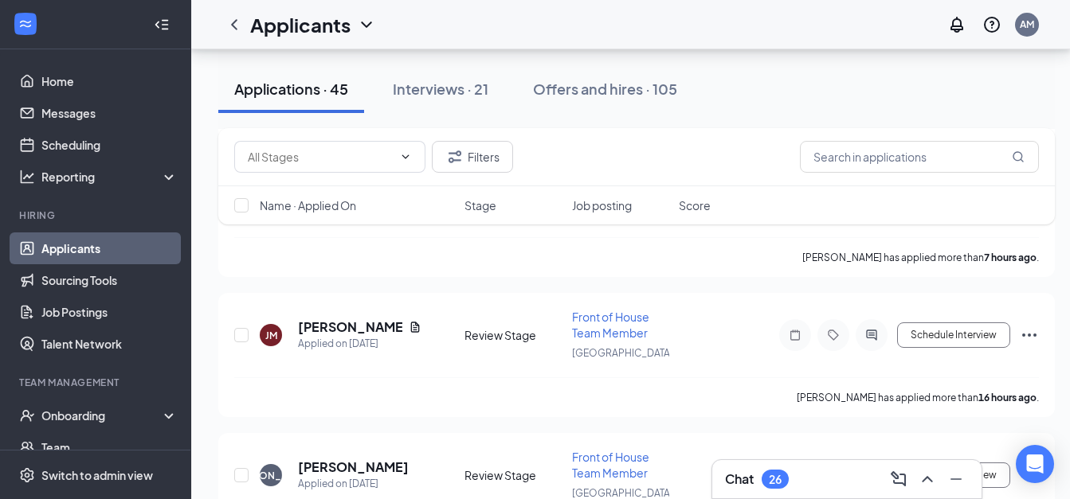
click at [769, 469] on div "Chat 26" at bounding box center [847, 479] width 244 height 25
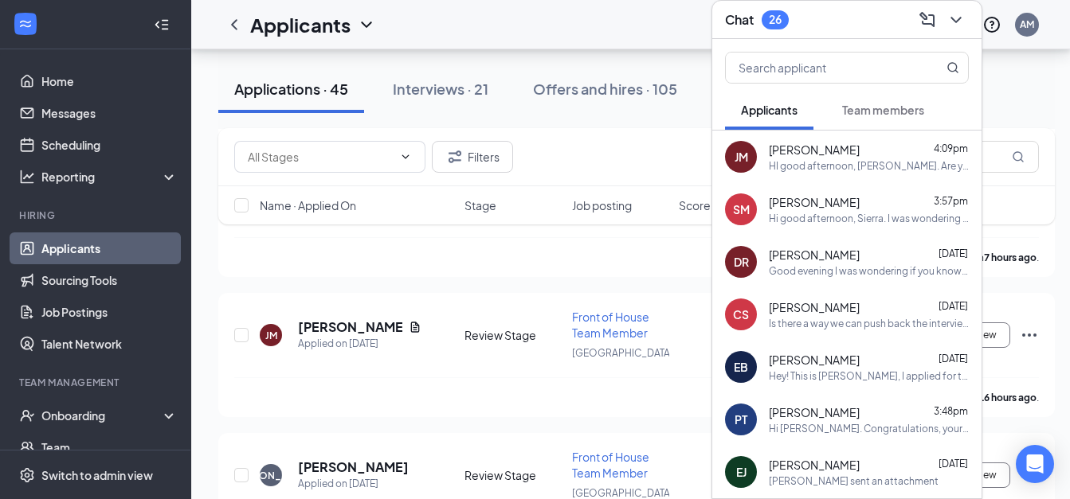
click at [958, 10] on icon "ChevronDown" at bounding box center [955, 19] width 19 height 19
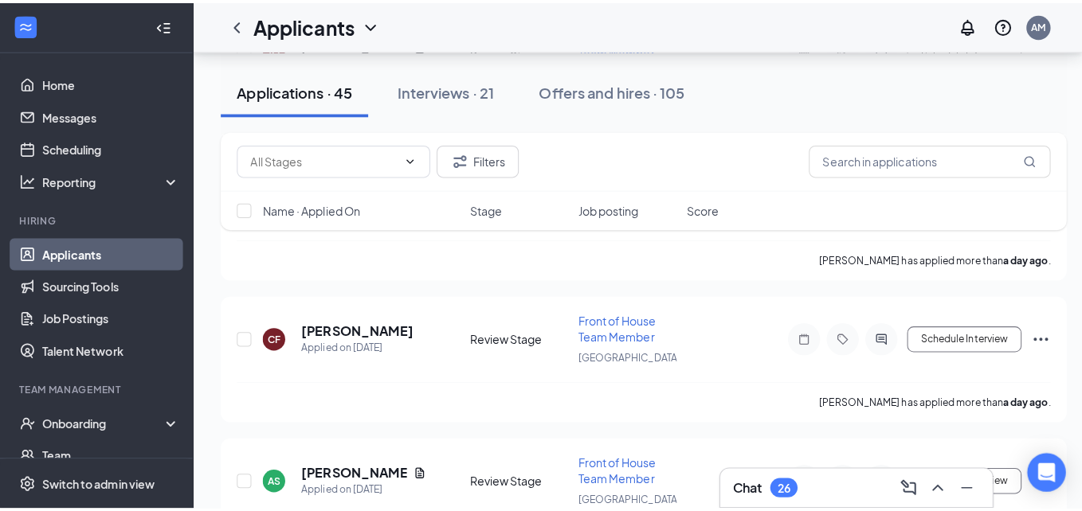
scroll to position [691, 0]
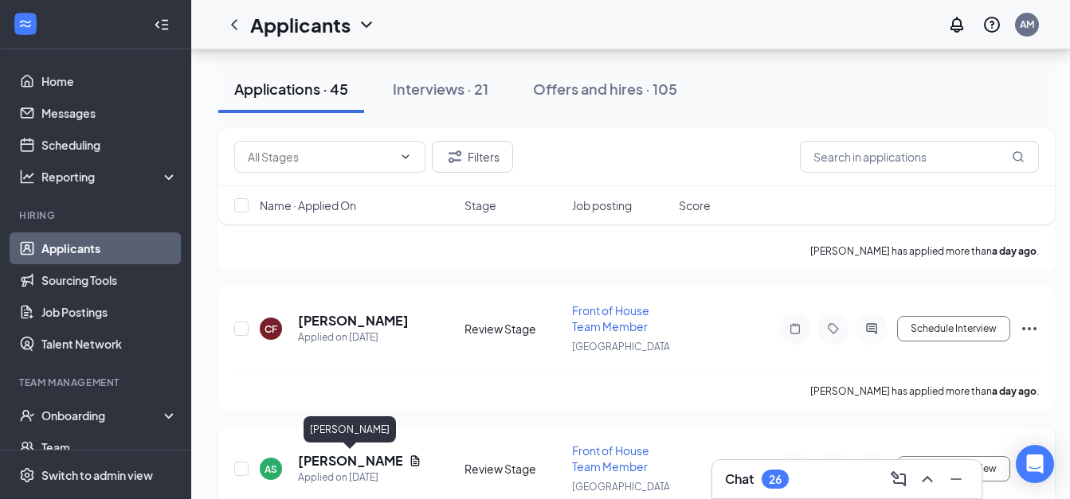
click at [318, 460] on h5 "[PERSON_NAME]" at bounding box center [350, 461] width 104 height 18
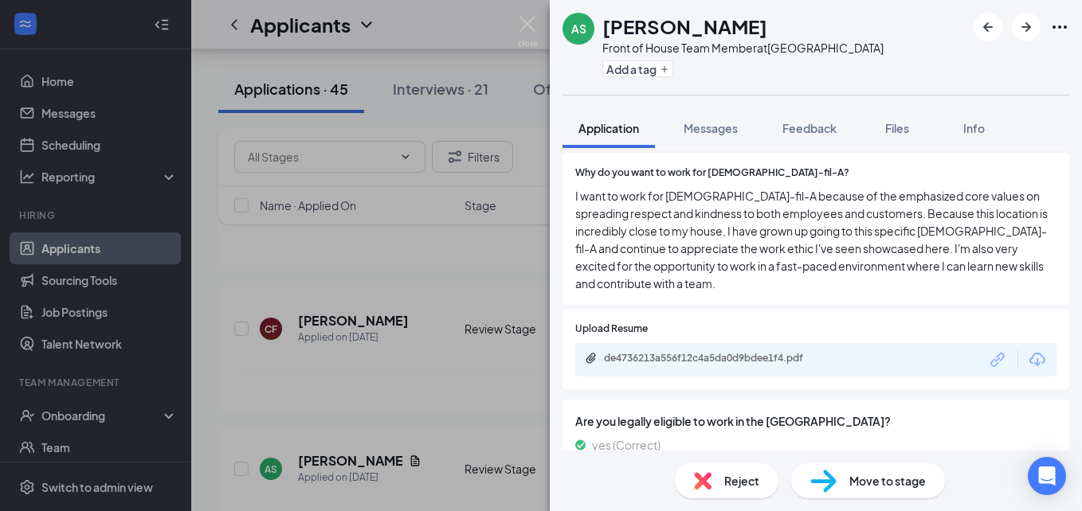
scroll to position [542, 0]
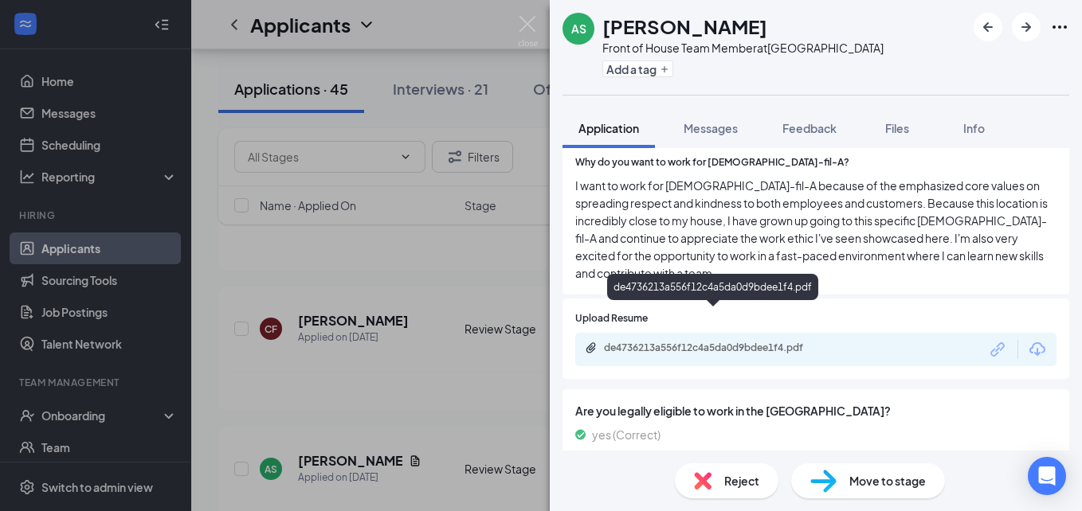
click at [655, 342] on div "de4736213a556f12c4a5da0d9bdee1f4.pdf" at bounding box center [715, 348] width 223 height 13
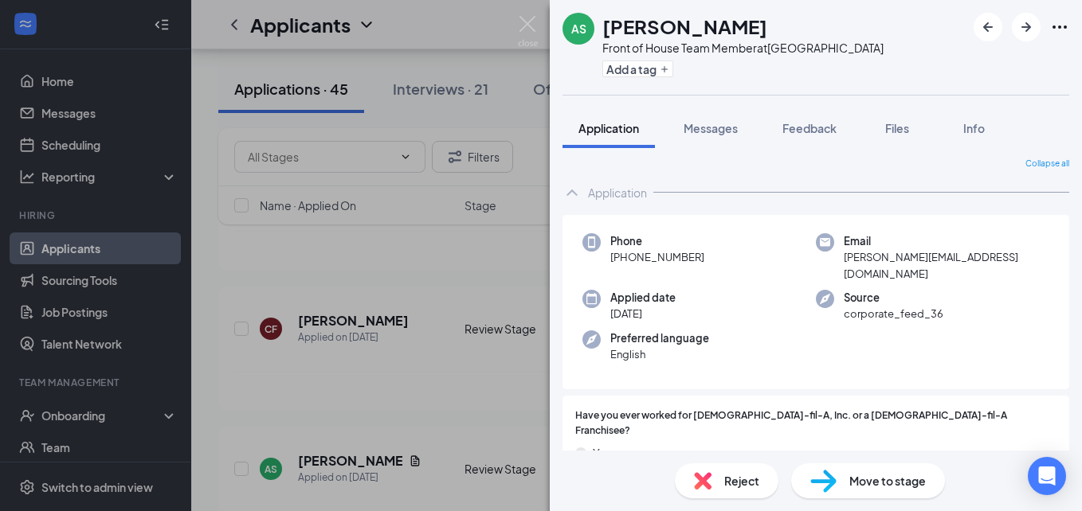
scroll to position [0, 0]
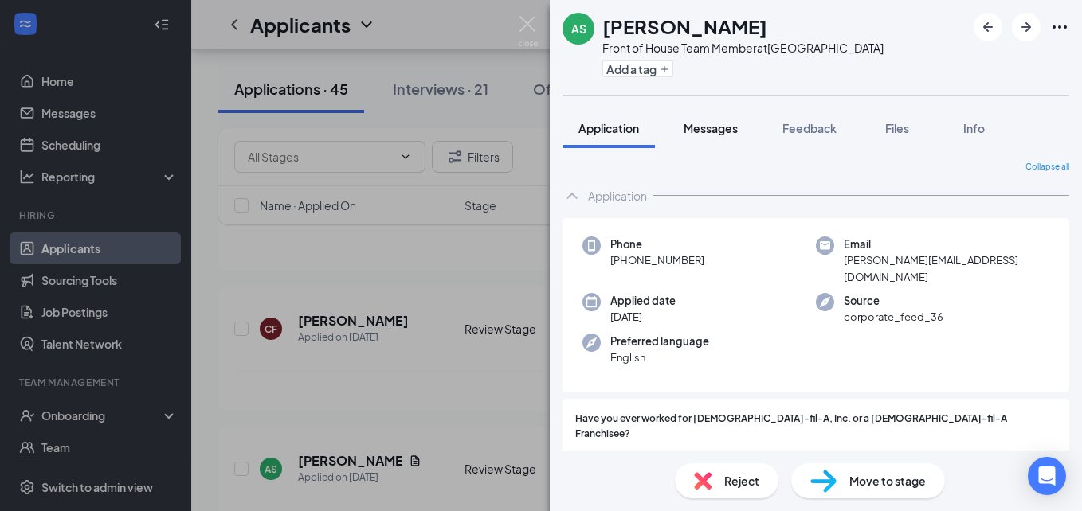
click at [715, 122] on span "Messages" at bounding box center [710, 128] width 54 height 14
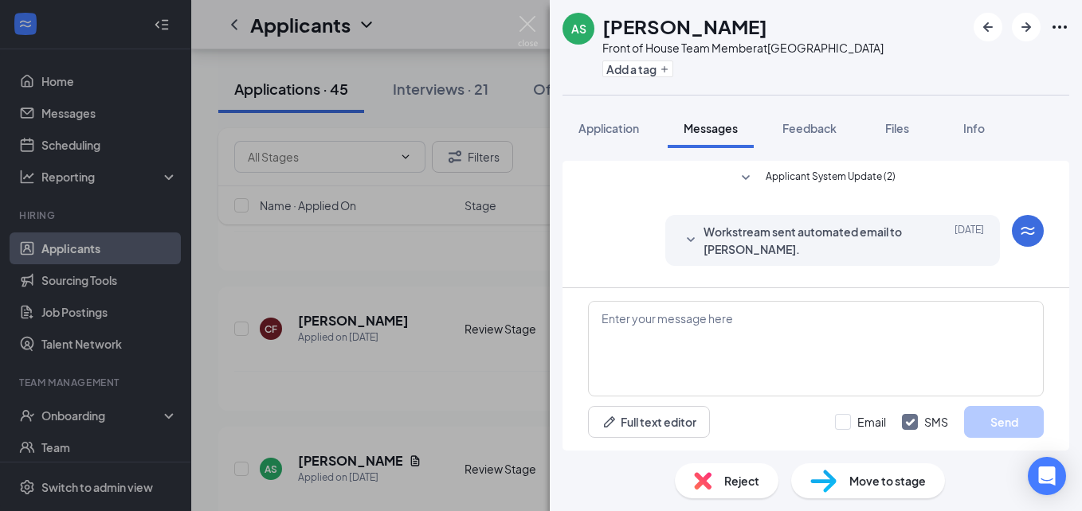
scroll to position [190, 0]
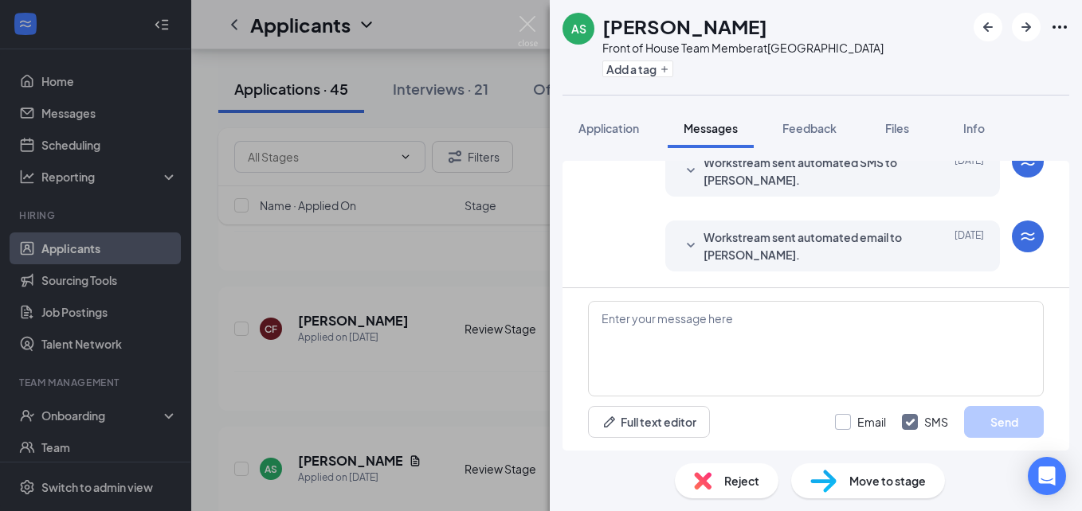
click at [847, 422] on input "Email" at bounding box center [860, 422] width 51 height 16
checkbox input "true"
click at [826, 358] on textarea at bounding box center [816, 349] width 456 height 96
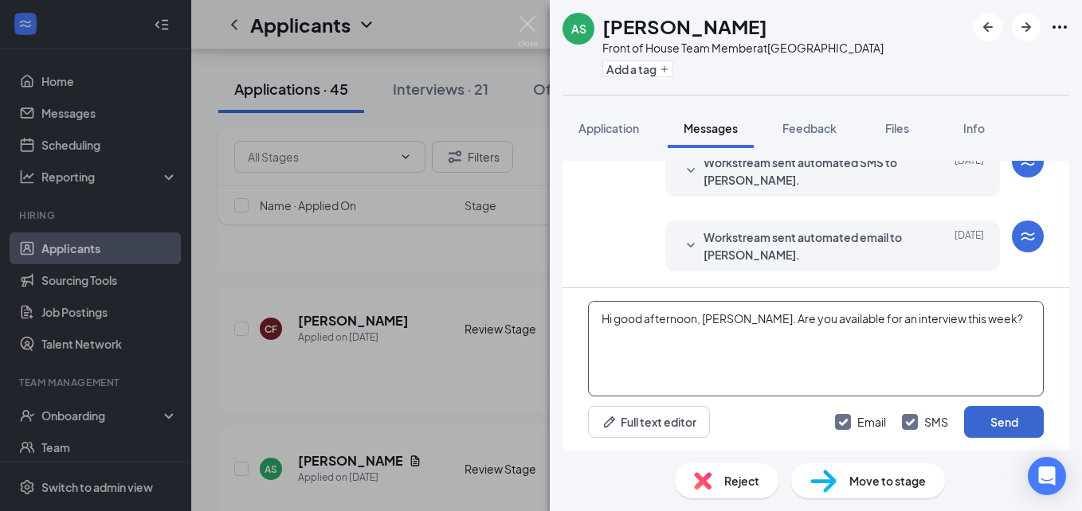
type textarea "Hi good afternoon, [PERSON_NAME]. Are you available for an interview this week?"
click at [988, 421] on button "Send" at bounding box center [1004, 422] width 80 height 32
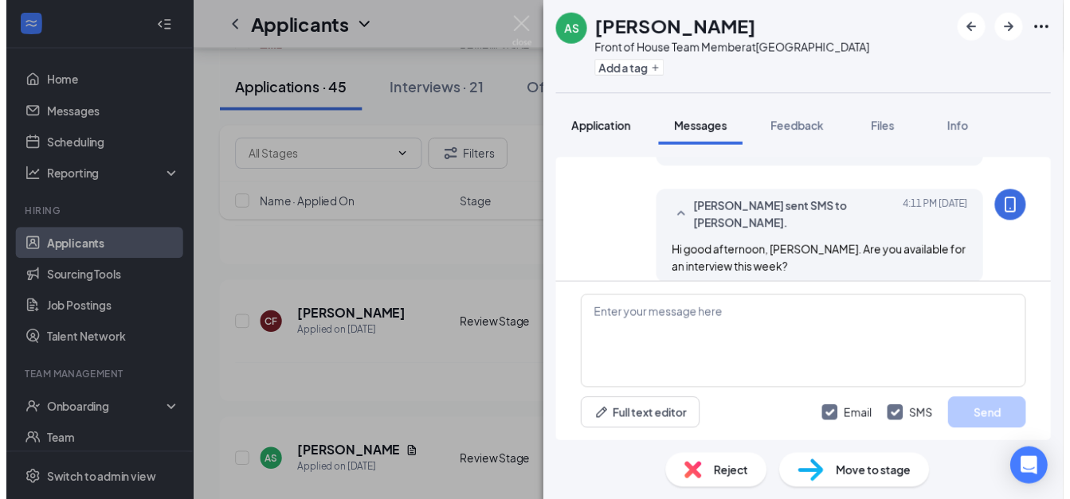
scroll to position [429, 0]
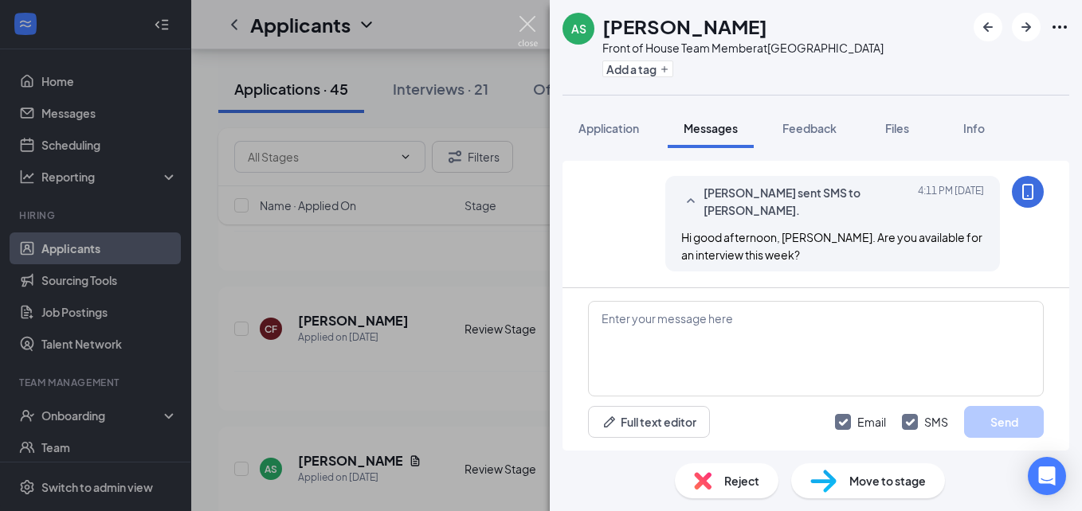
click at [535, 26] on img at bounding box center [528, 31] width 20 height 31
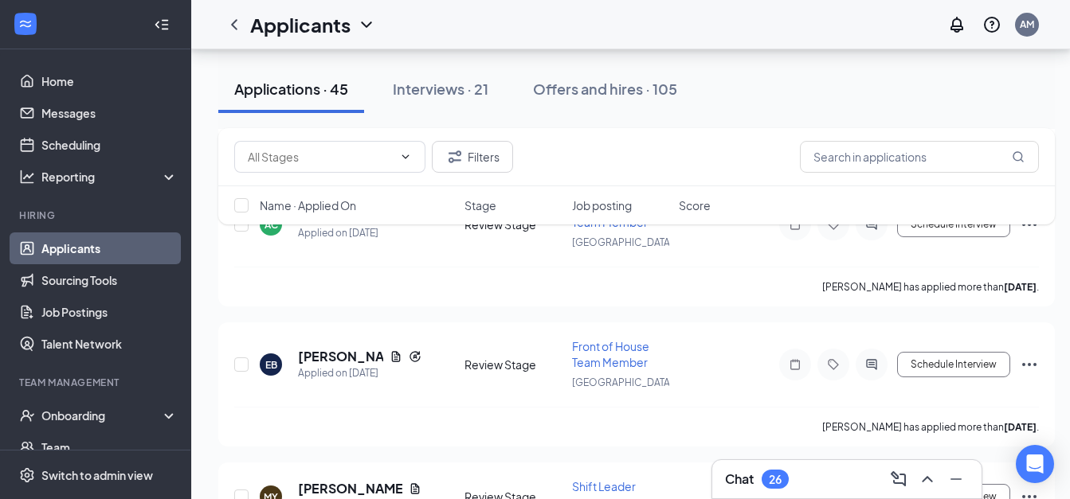
scroll to position [1555, 0]
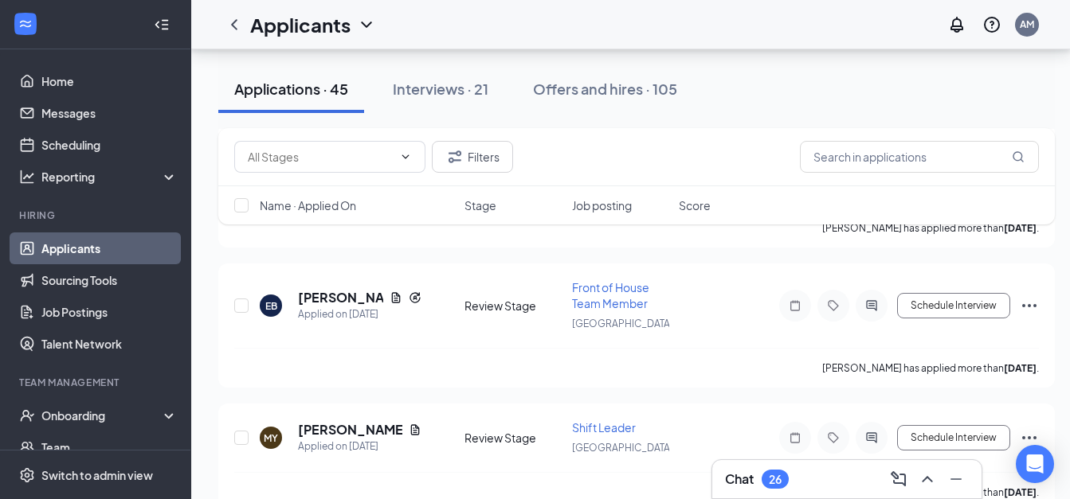
click at [818, 474] on div "Chat 26" at bounding box center [847, 479] width 244 height 25
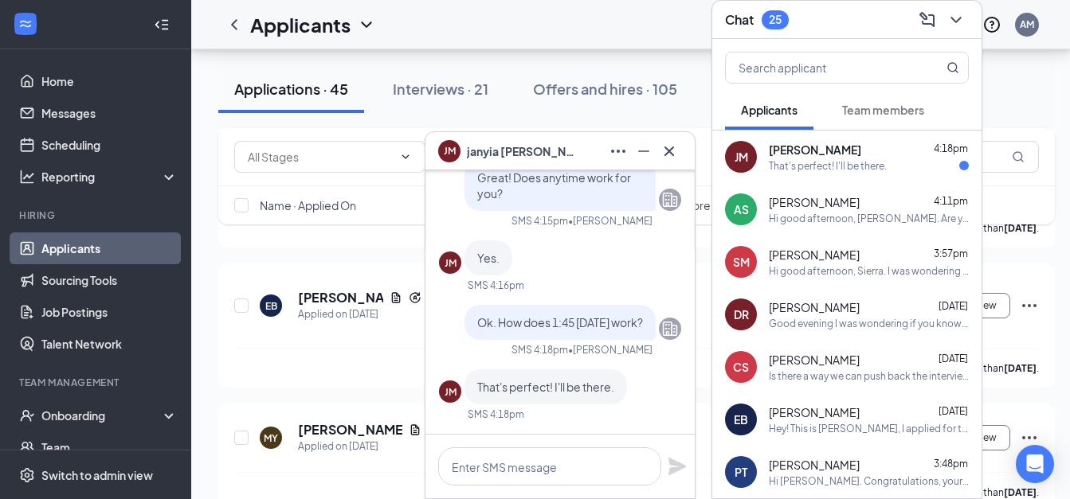
click at [847, 143] on span "[PERSON_NAME]" at bounding box center [815, 150] width 92 height 16
click at [521, 461] on textarea at bounding box center [549, 467] width 223 height 38
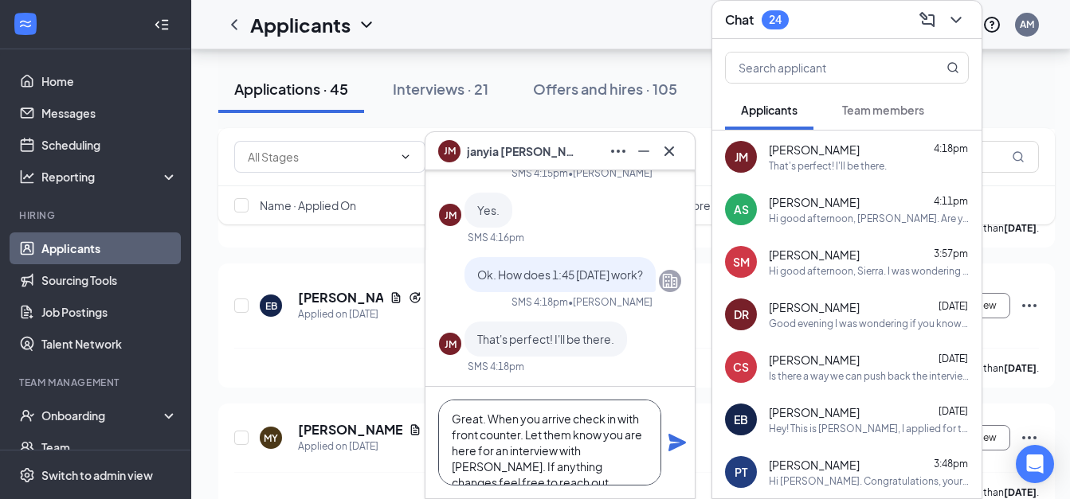
scroll to position [17, 0]
type textarea "Great. When you arrive check in with front counter. Let them know you are here …"
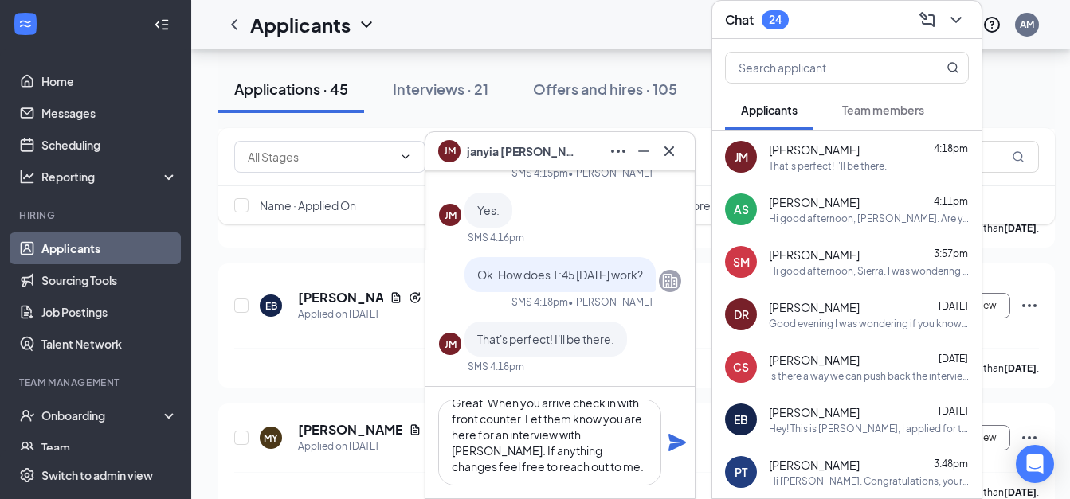
click at [673, 449] on icon "Plane" at bounding box center [677, 443] width 18 height 18
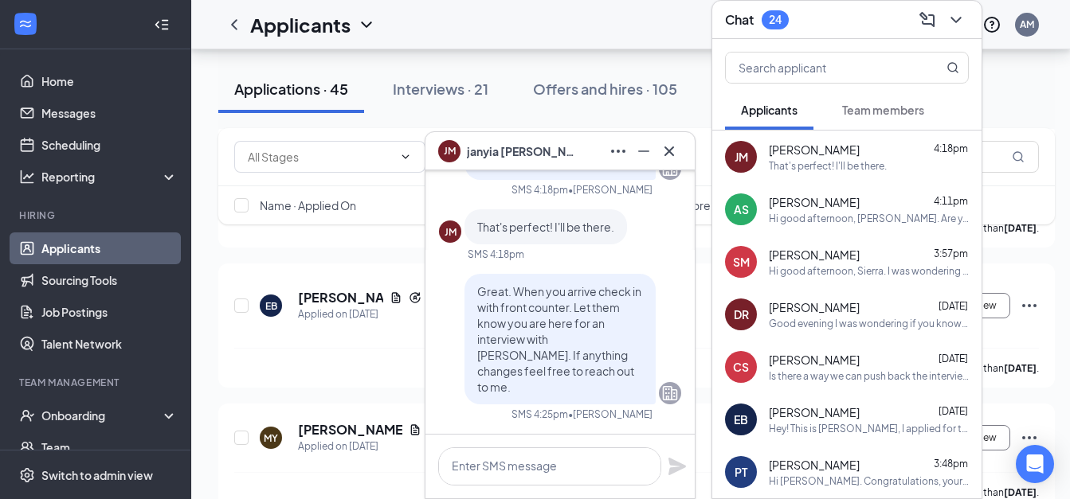
scroll to position [0, 0]
click at [649, 161] on button at bounding box center [643, 151] width 25 height 25
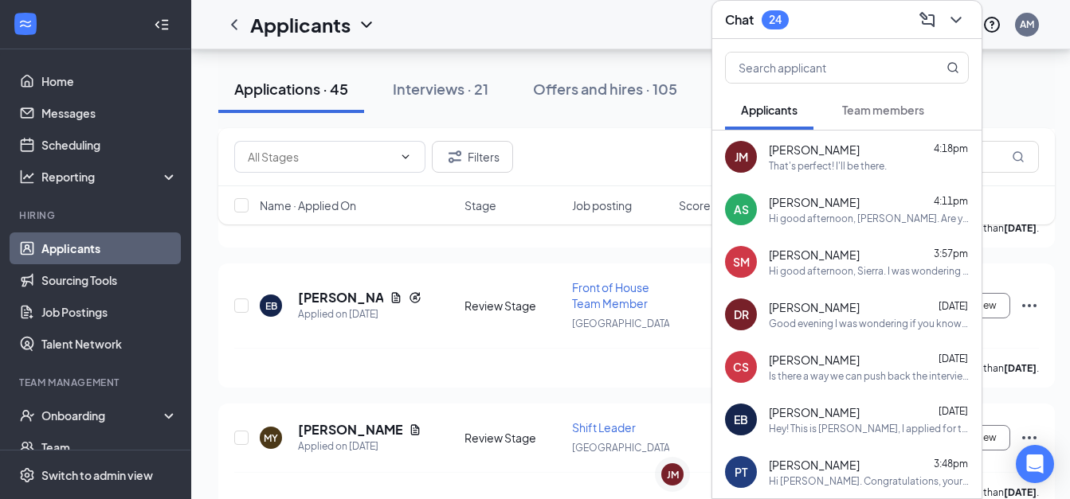
click at [951, 13] on icon "ChevronDown" at bounding box center [955, 19] width 19 height 19
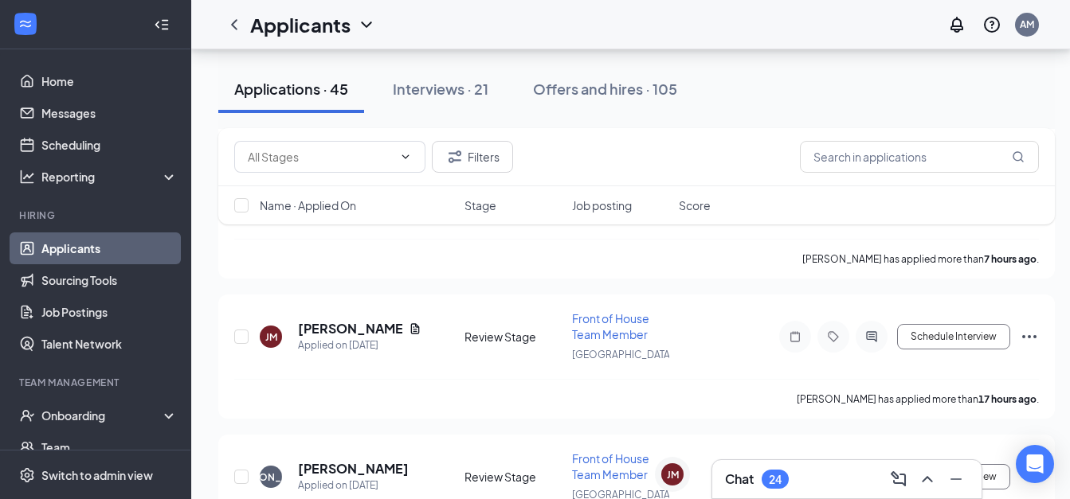
scroll to position [387, 0]
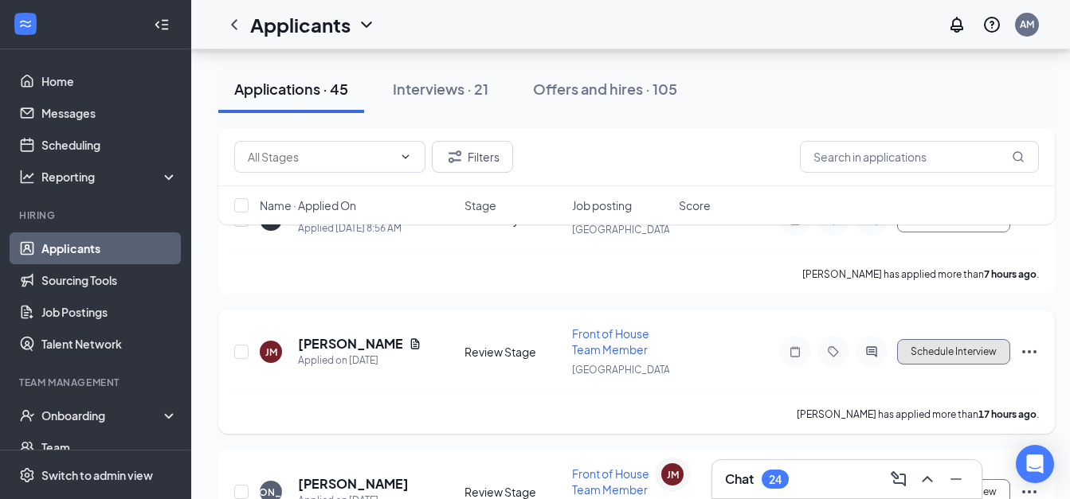
click at [933, 357] on button "Schedule Interview" at bounding box center [953, 351] width 113 height 25
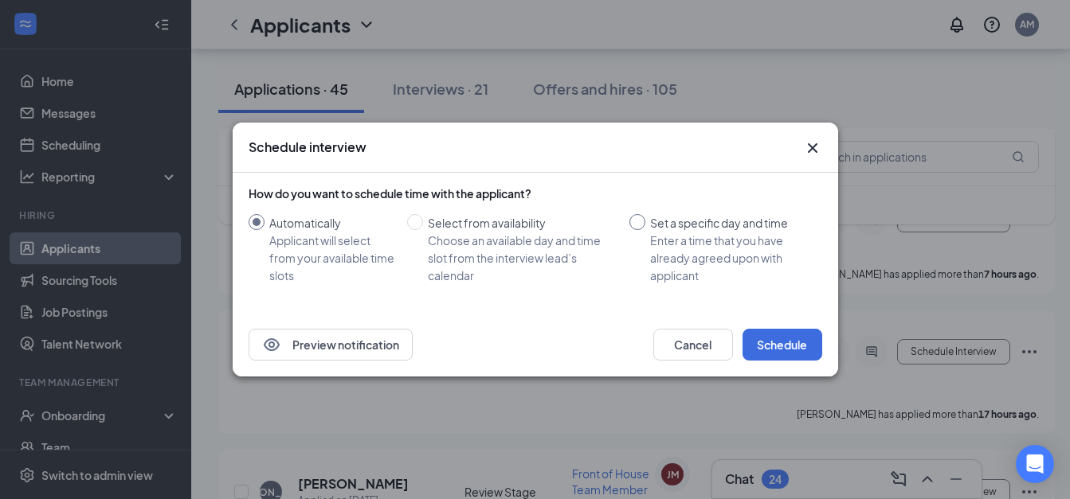
click at [635, 214] on input "Set a specific day and time Enter a time that you have already agreed upon with…" at bounding box center [637, 222] width 16 height 16
radio input "true"
radio input "false"
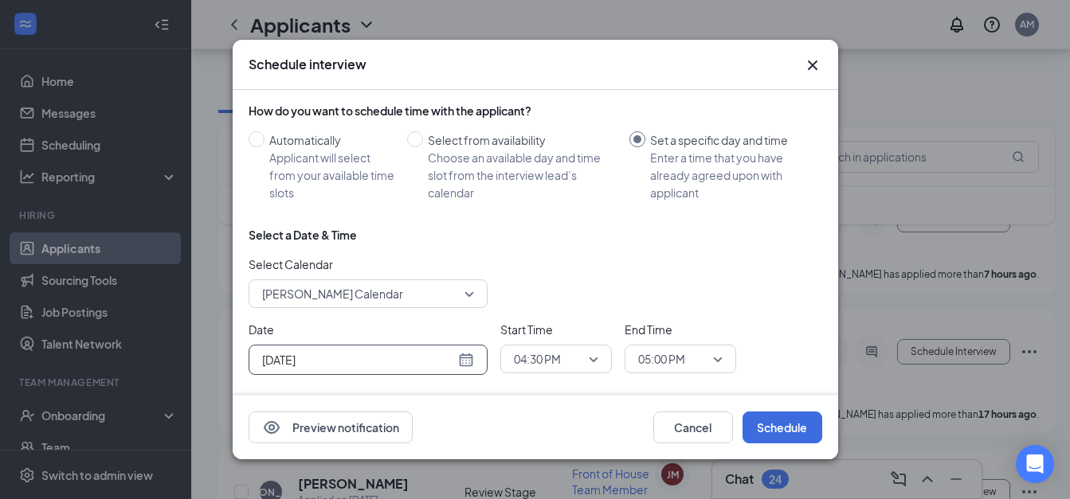
click at [468, 351] on div "[DATE]" at bounding box center [368, 360] width 212 height 18
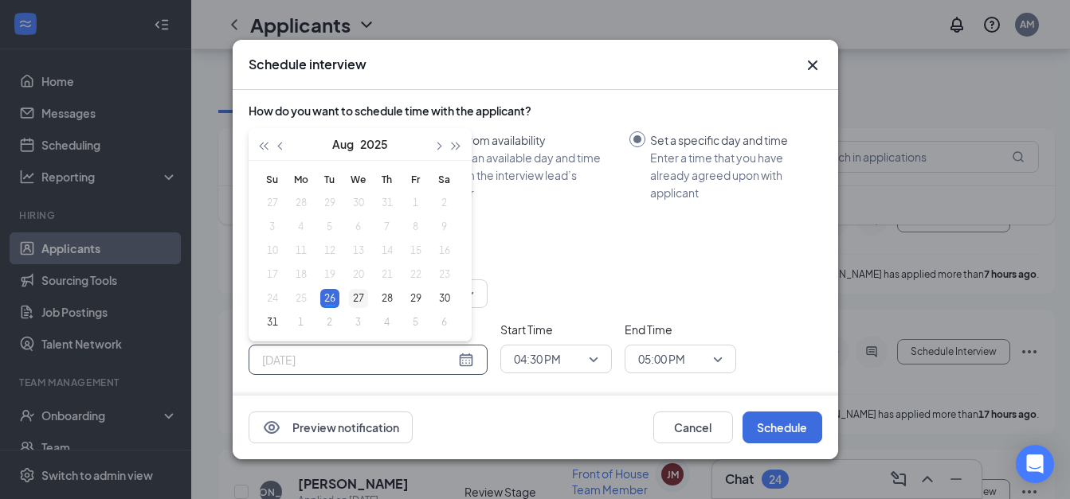
type input "[DATE]"
click at [361, 291] on div "27" at bounding box center [358, 298] width 19 height 19
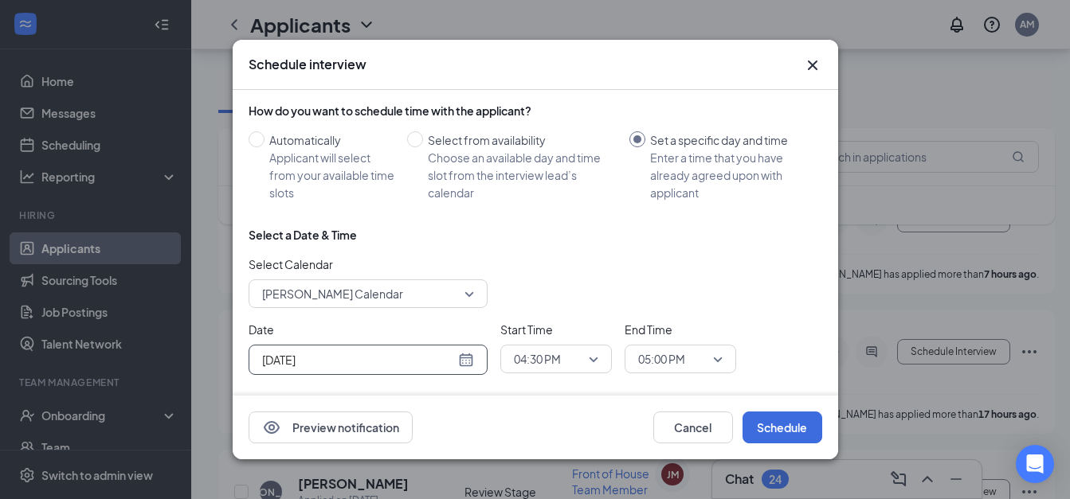
click at [554, 356] on span "04:30 PM" at bounding box center [537, 359] width 47 height 24
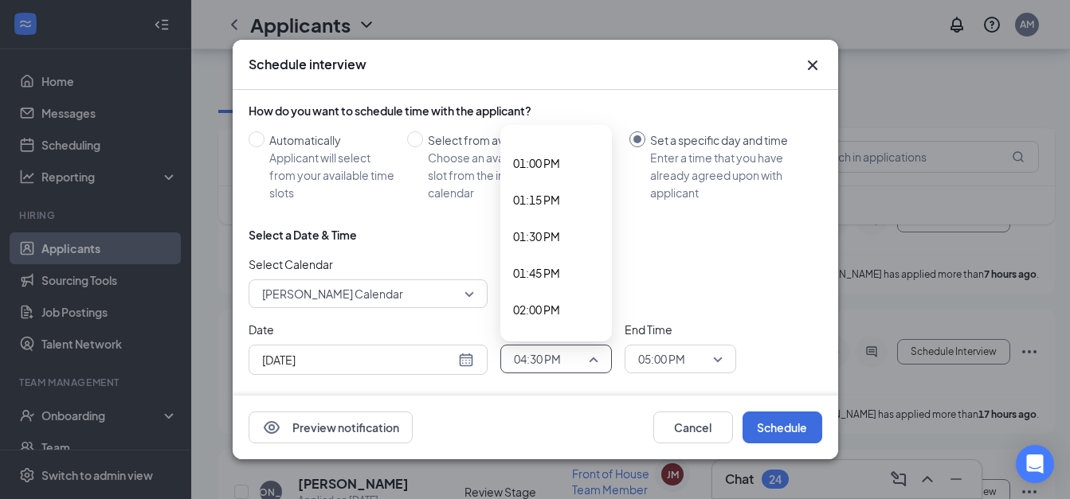
scroll to position [1909, 0]
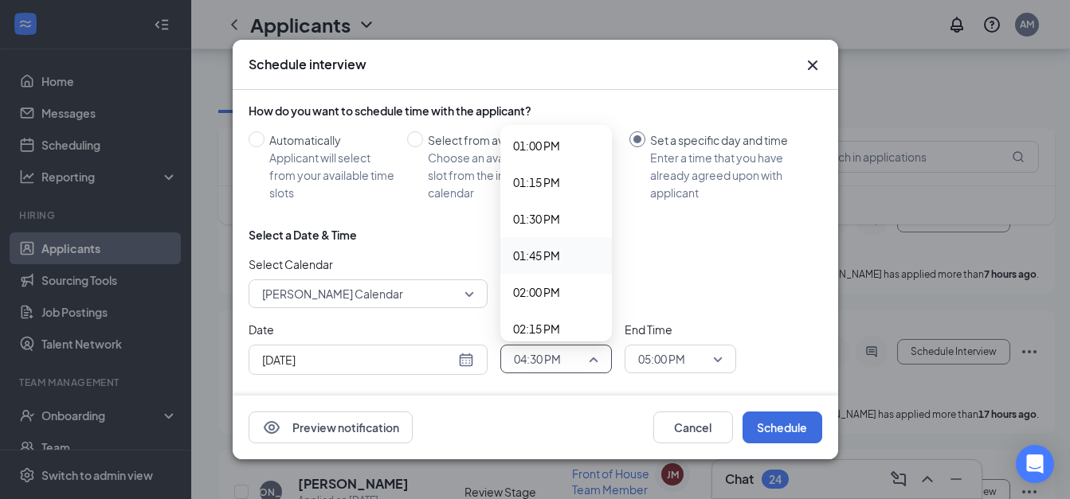
click at [554, 256] on span "01:45 PM" at bounding box center [536, 256] width 47 height 18
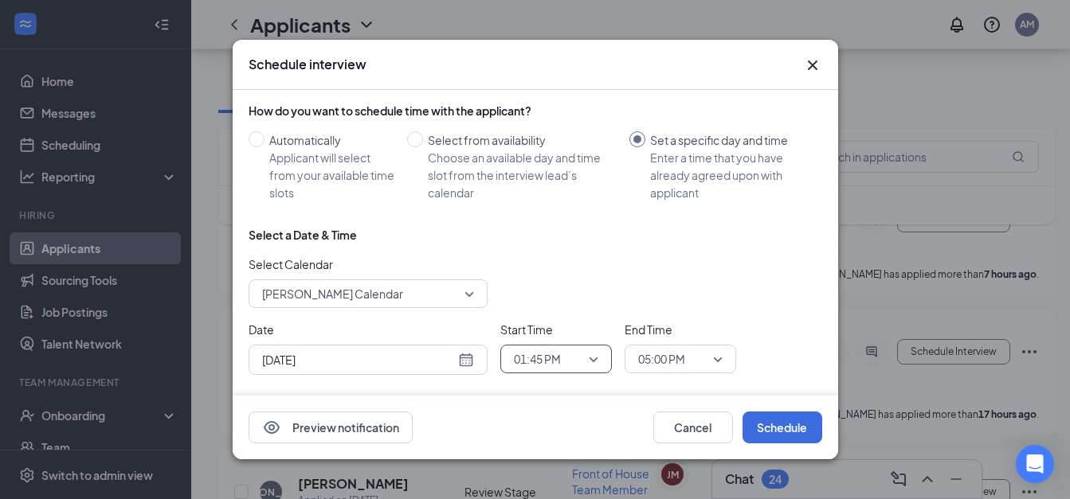
click at [687, 354] on span "05:00 PM" at bounding box center [673, 359] width 70 height 24
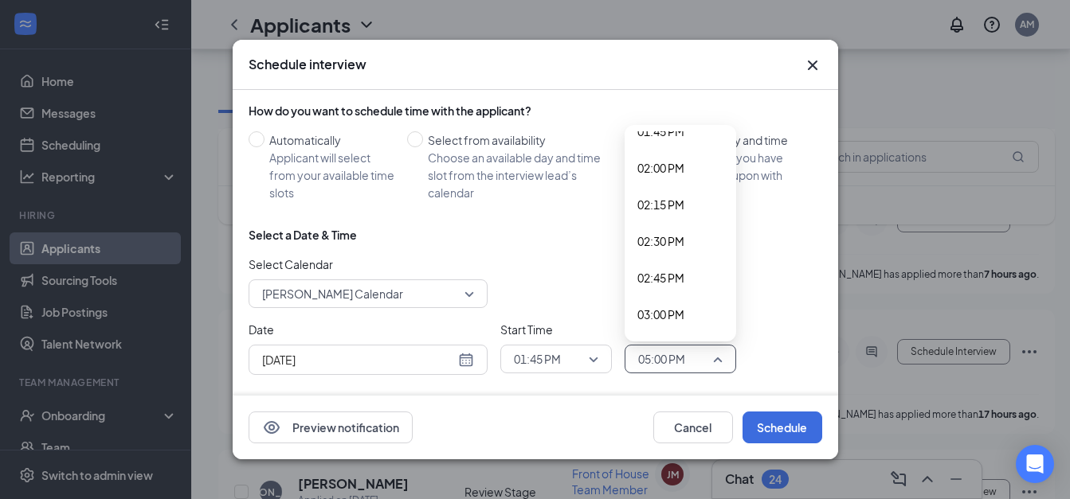
scroll to position [2017, 0]
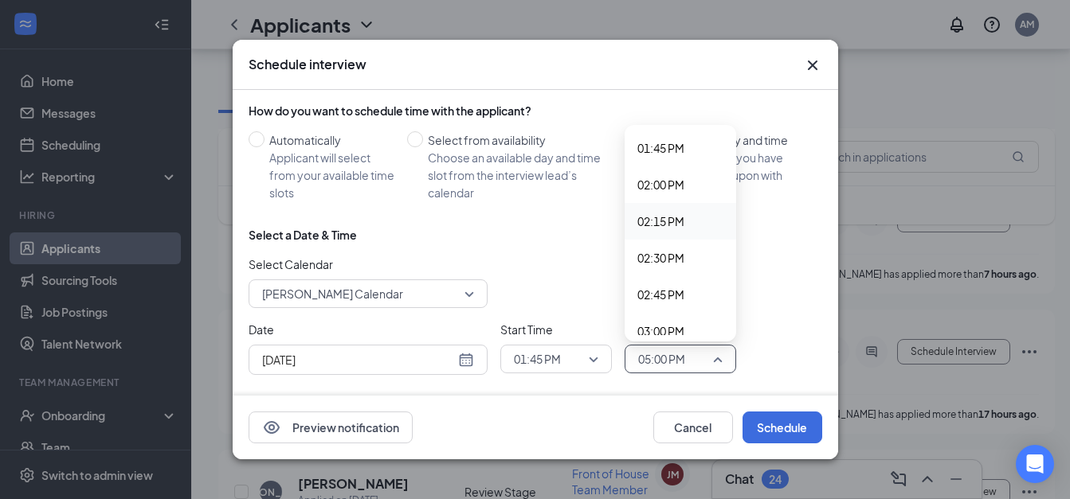
click at [680, 216] on span "02:15 PM" at bounding box center [660, 222] width 47 height 18
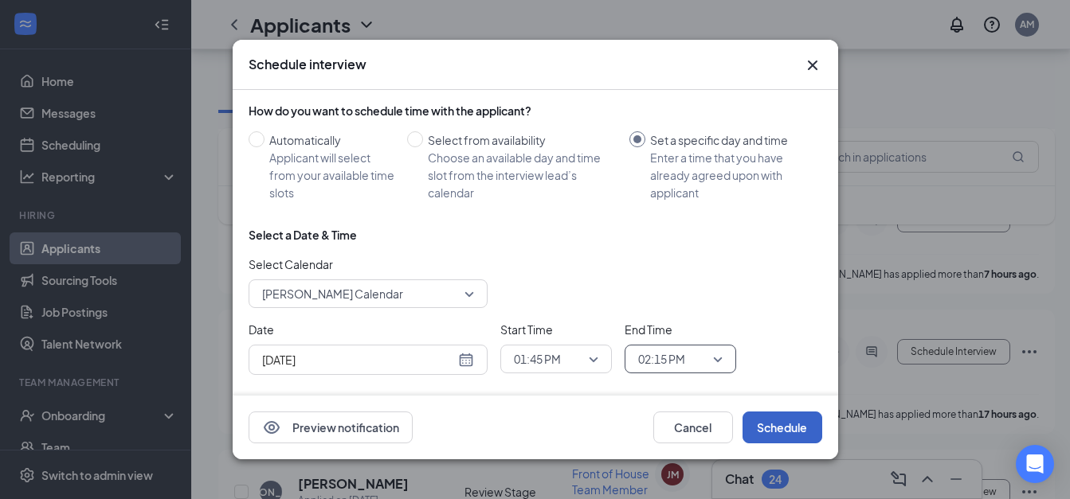
click at [799, 433] on button "Schedule" at bounding box center [782, 428] width 80 height 32
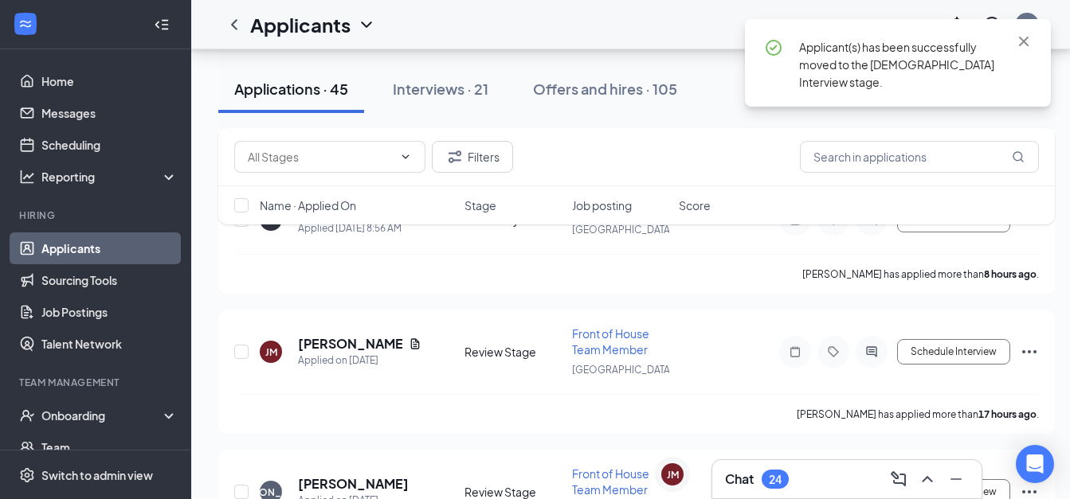
click at [791, 479] on div "Chat 24" at bounding box center [847, 479] width 244 height 25
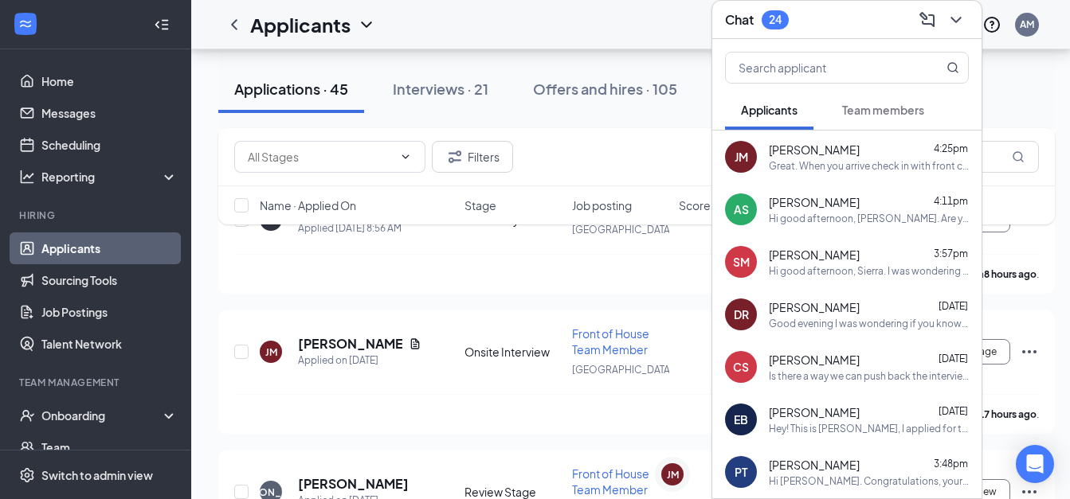
click at [953, 14] on icon "ChevronDown" at bounding box center [955, 19] width 19 height 19
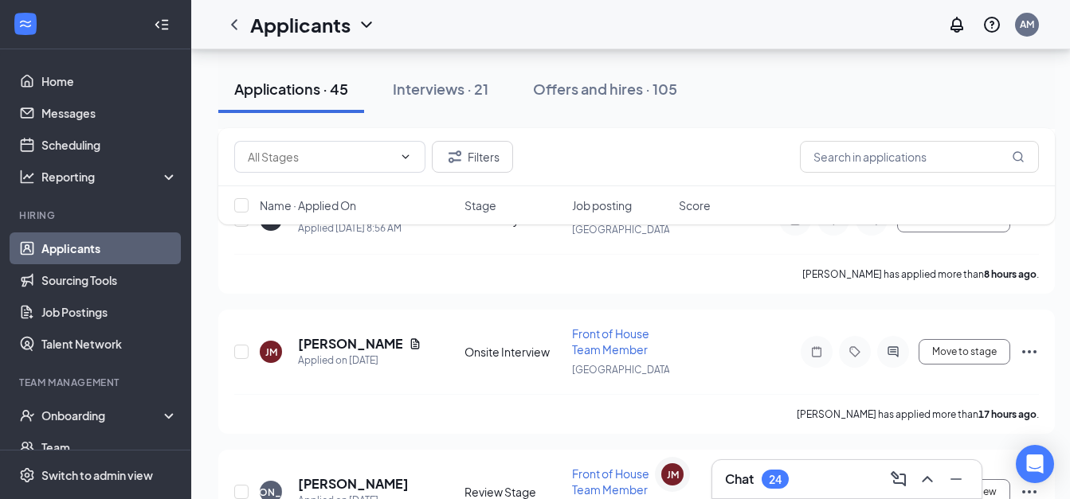
click at [756, 482] on div "Chat 24" at bounding box center [757, 479] width 64 height 19
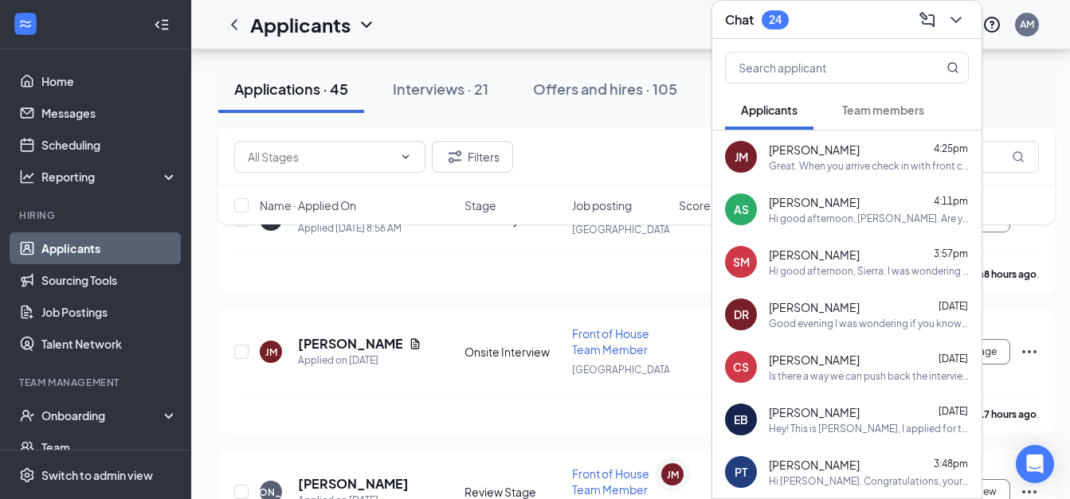
click at [960, 17] on icon "ChevronDown" at bounding box center [955, 20] width 10 height 6
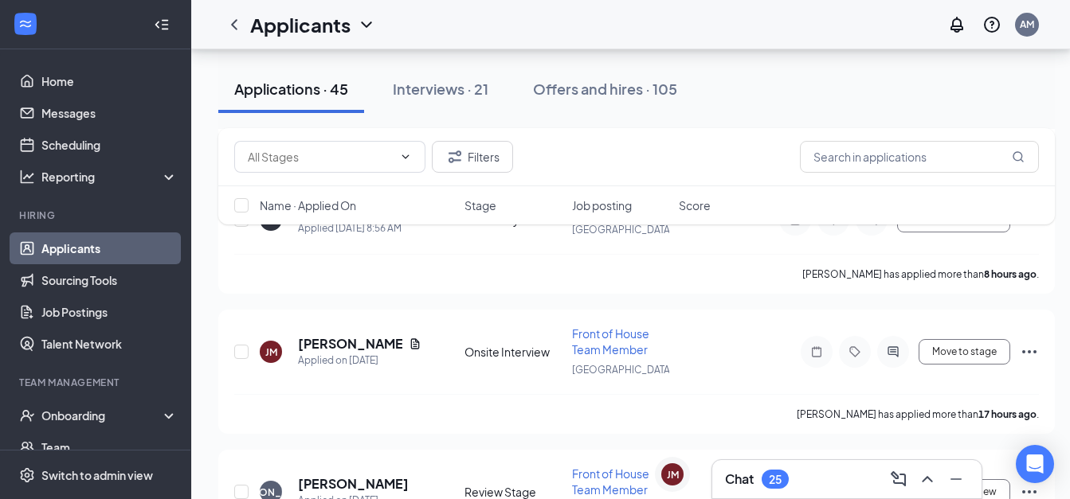
click at [769, 471] on div "25" at bounding box center [774, 479] width 27 height 19
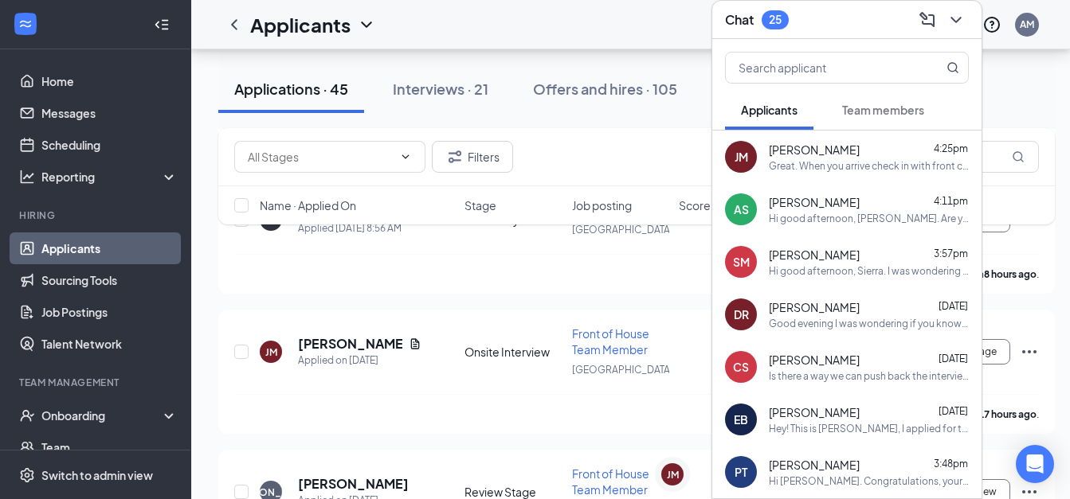
click at [889, 103] on span "Team members" at bounding box center [883, 110] width 82 height 14
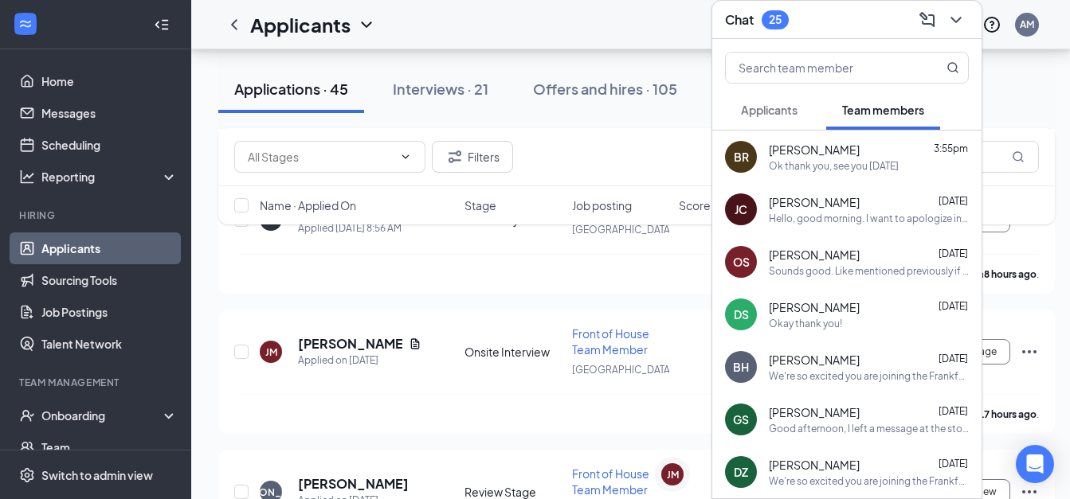
click at [779, 103] on span "Applicants" at bounding box center [769, 110] width 57 height 14
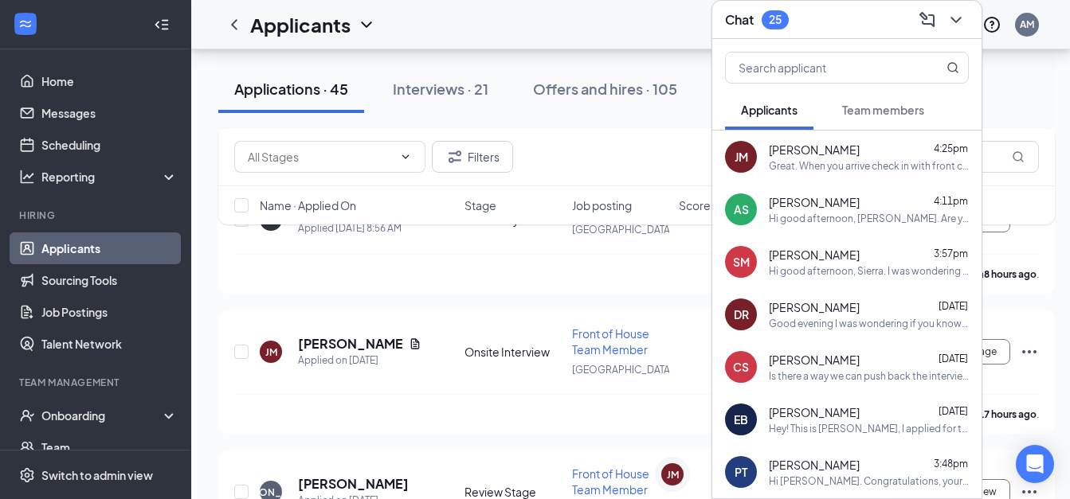
click at [957, 10] on icon "ChevronDown" at bounding box center [955, 19] width 19 height 19
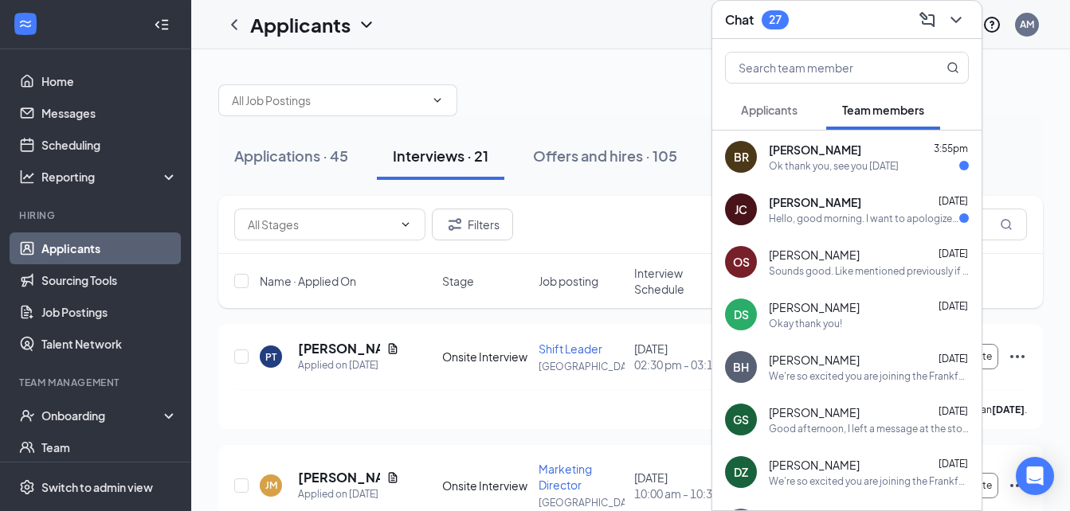
click at [776, 160] on div "Ok thank you, see you [DATE]" at bounding box center [834, 166] width 130 height 14
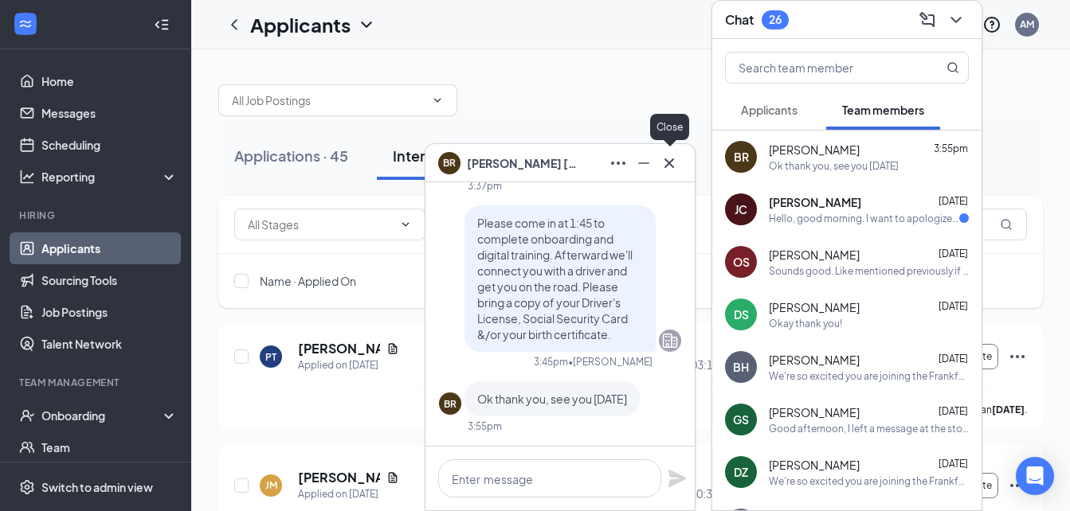
click at [669, 162] on icon "Cross" at bounding box center [668, 163] width 19 height 19
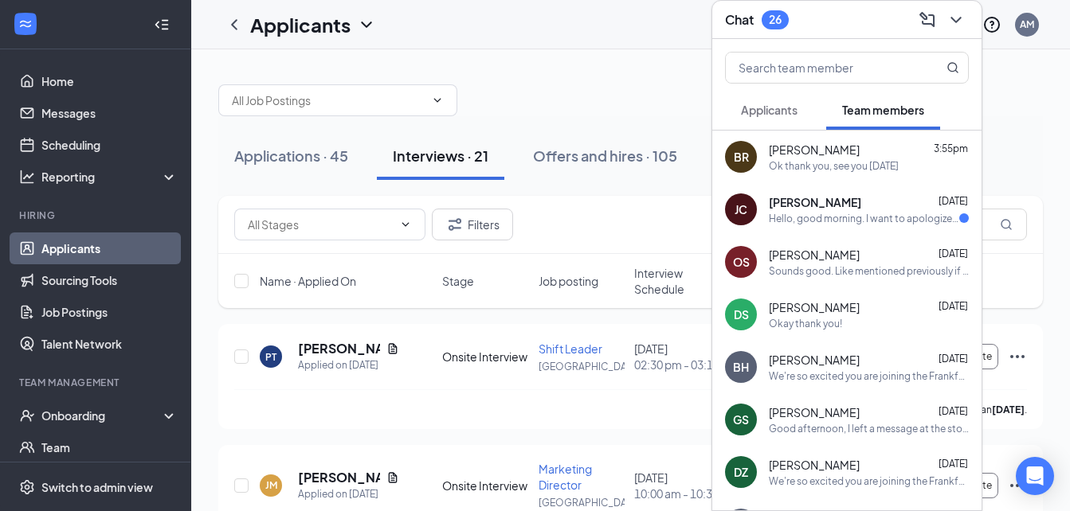
click at [793, 218] on div "Hello, good morning. I want to apologize in advance, but [DATE] it will be very…" at bounding box center [864, 219] width 190 height 14
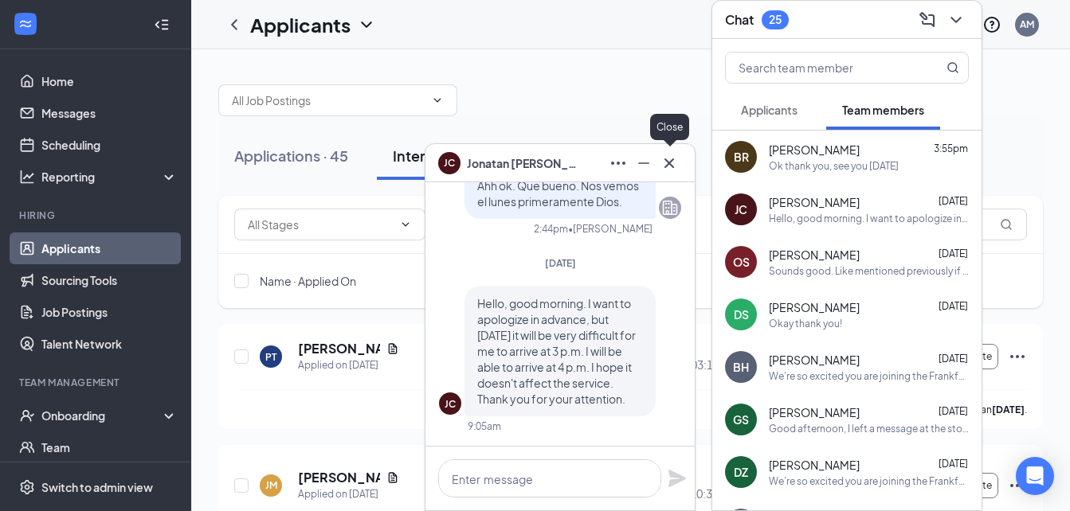
click at [671, 166] on icon "Cross" at bounding box center [668, 163] width 19 height 19
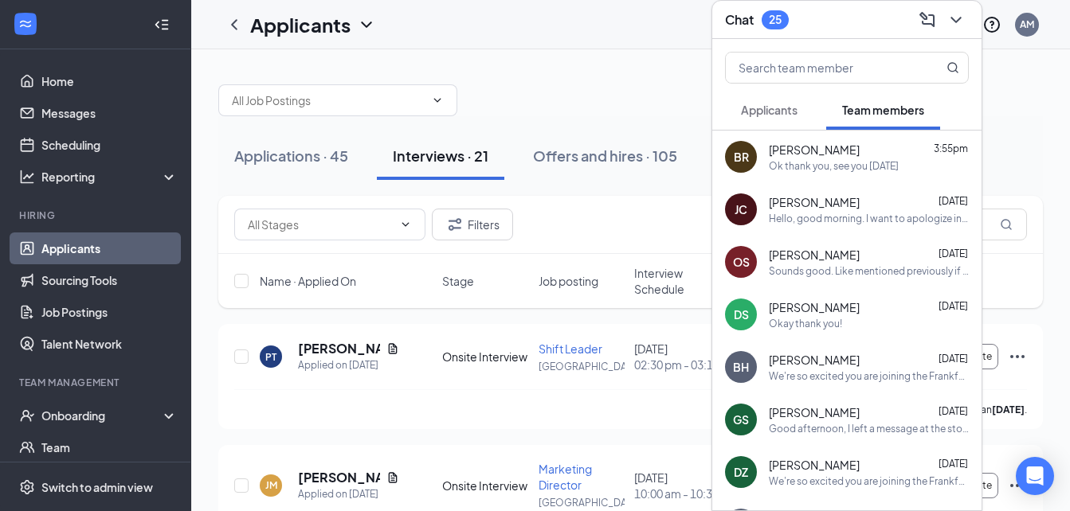
click at [794, 118] on button "Applicants" at bounding box center [769, 110] width 88 height 40
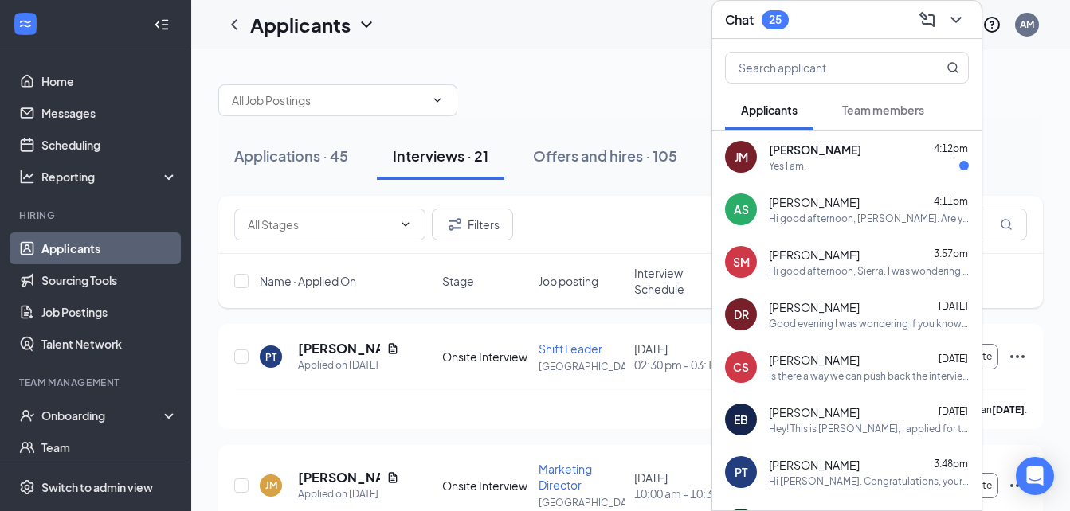
click at [830, 164] on div "Yes I am." at bounding box center [869, 166] width 200 height 14
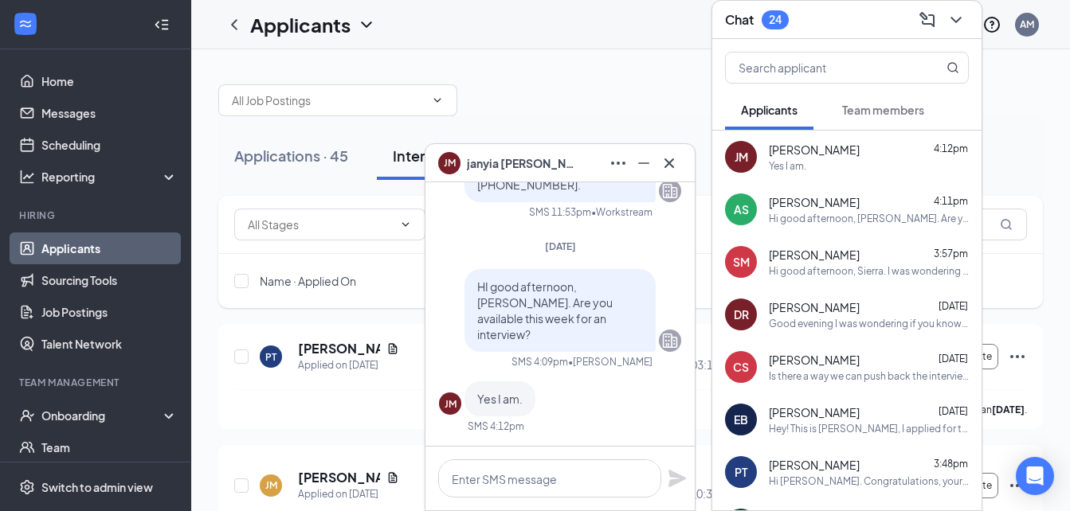
click at [823, 212] on div "Hi good afternoon, [PERSON_NAME]. Are you available for an interview this week?" at bounding box center [869, 219] width 200 height 14
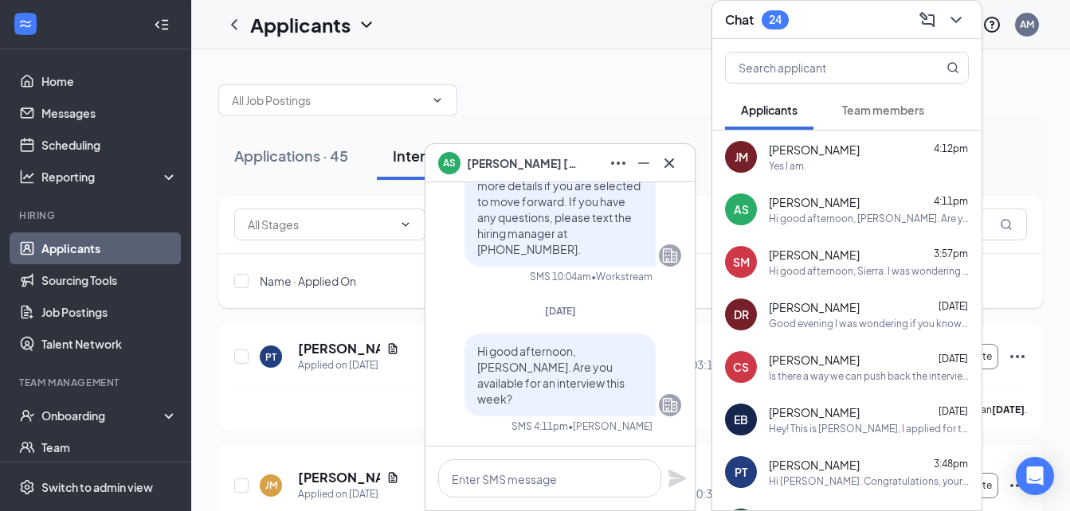
click at [826, 250] on span "[PERSON_NAME]" at bounding box center [814, 255] width 91 height 16
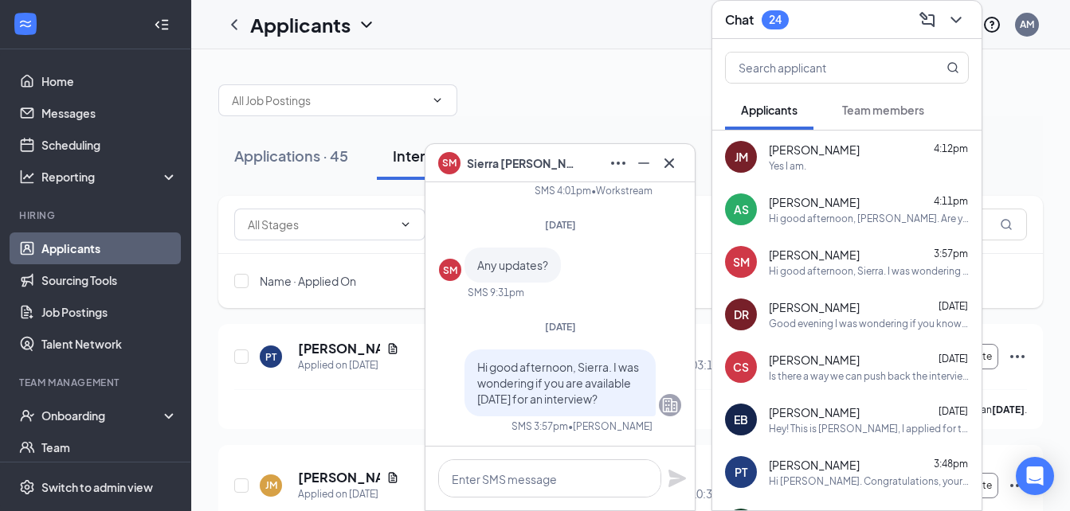
click at [857, 152] on span "[PERSON_NAME]" at bounding box center [814, 150] width 91 height 16
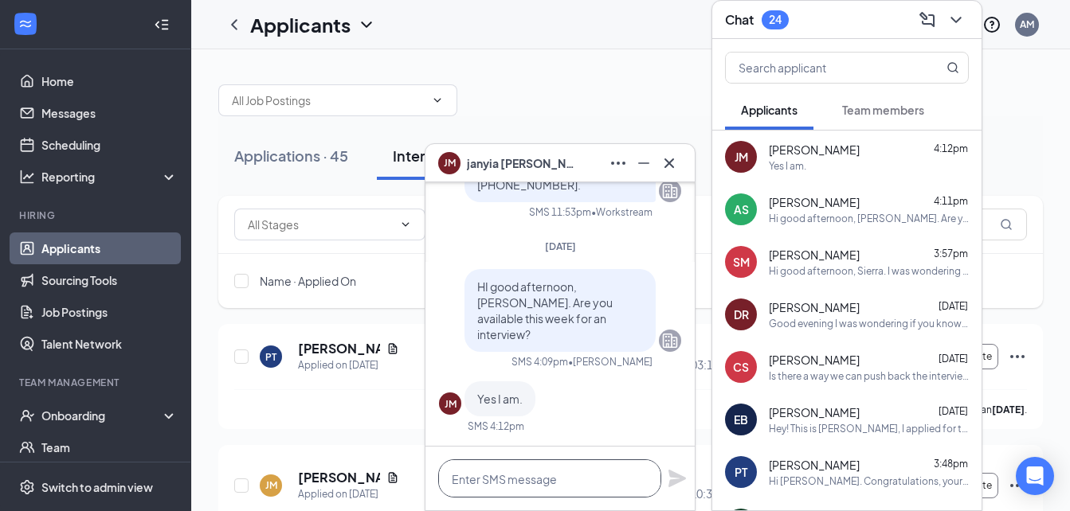
click at [543, 479] on textarea at bounding box center [549, 479] width 223 height 38
type textarea "Great! Does anytime work for you?"
click at [672, 480] on icon "Plane" at bounding box center [677, 479] width 18 height 18
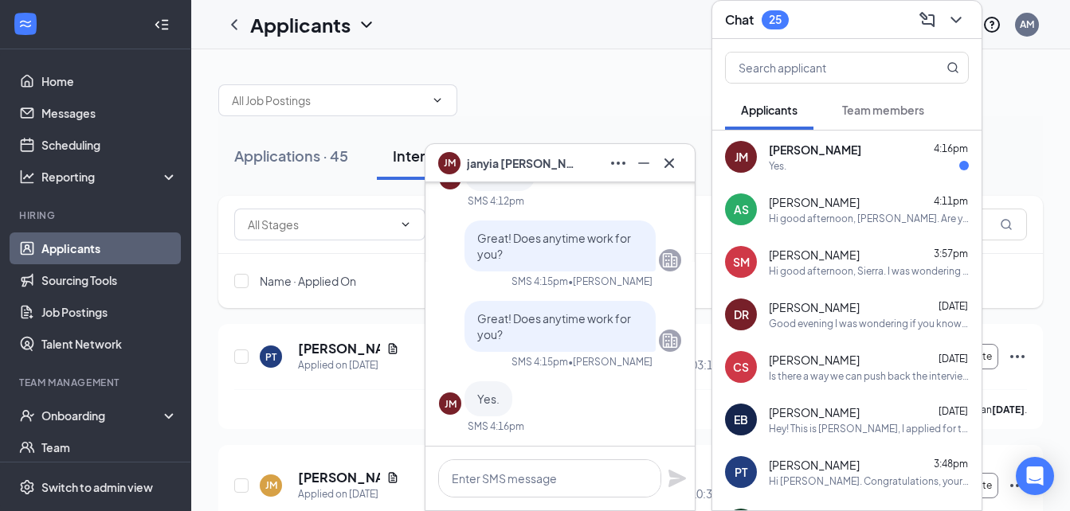
click at [874, 178] on div "JM janyia montgomery 4:16pm Yes." at bounding box center [846, 157] width 269 height 53
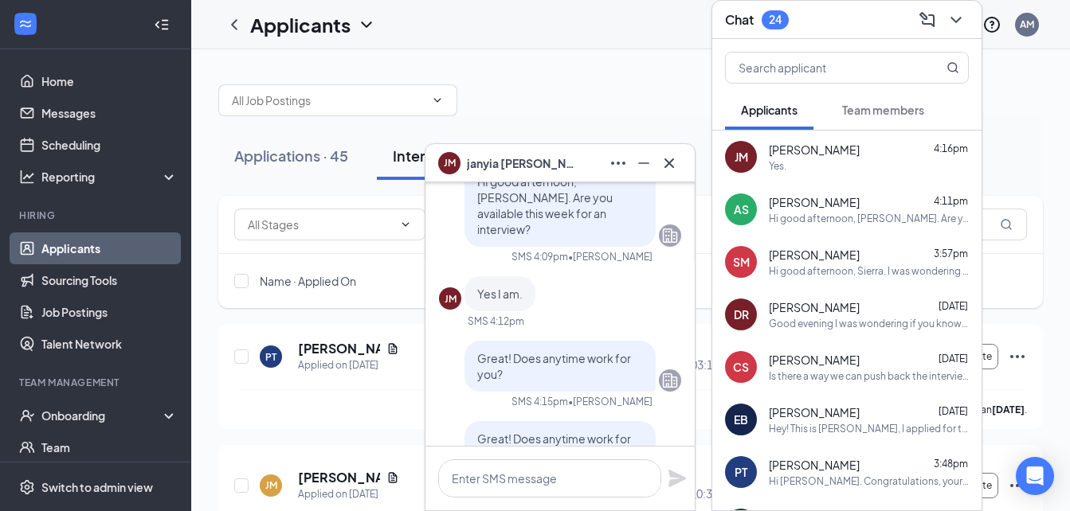
scroll to position [0, 0]
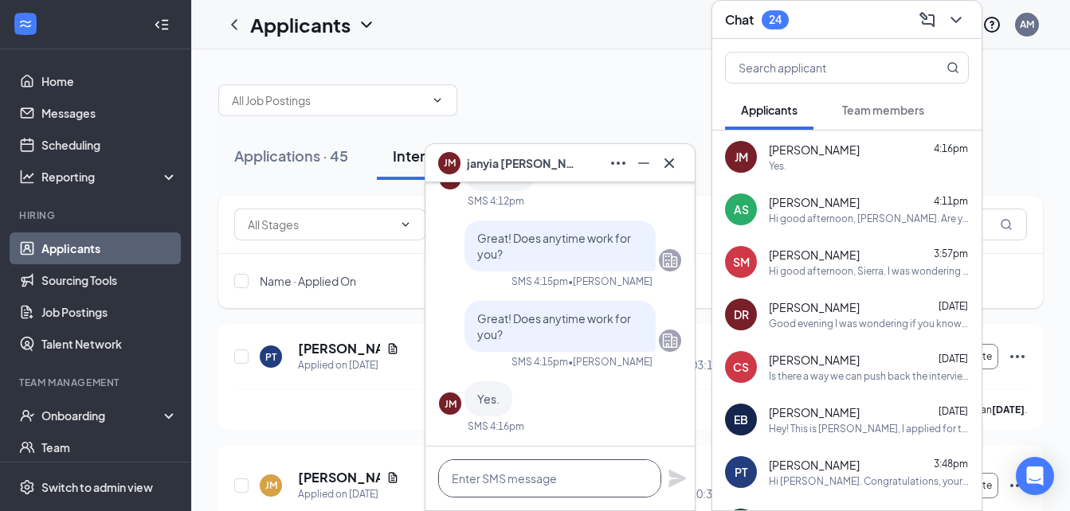
click at [531, 468] on textarea at bounding box center [549, 479] width 223 height 38
type textarea "O"
type textarea "N"
type textarea "O"
type textarea "Ok. How does 1:45 [DATE] work?"
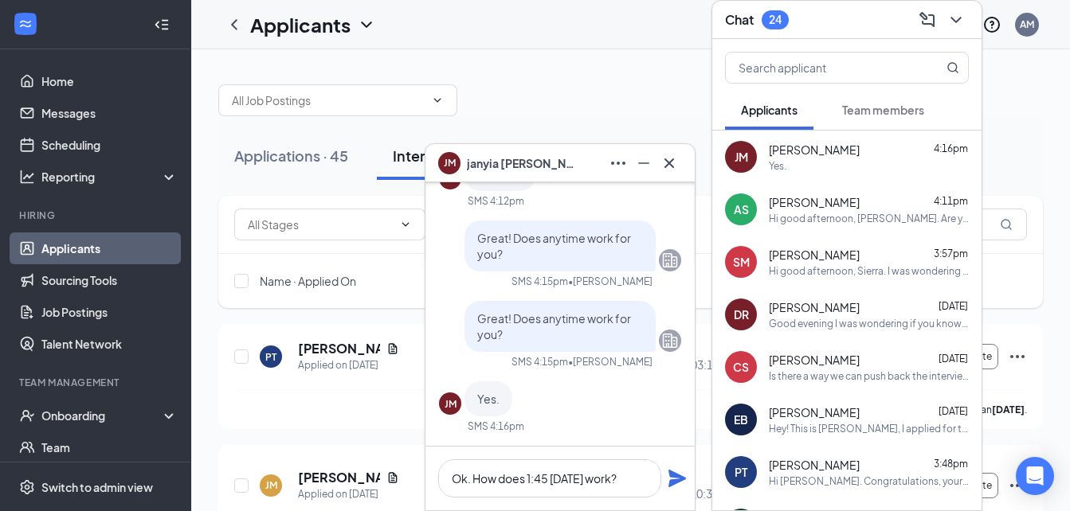
click at [673, 480] on icon "Plane" at bounding box center [677, 479] width 18 height 18
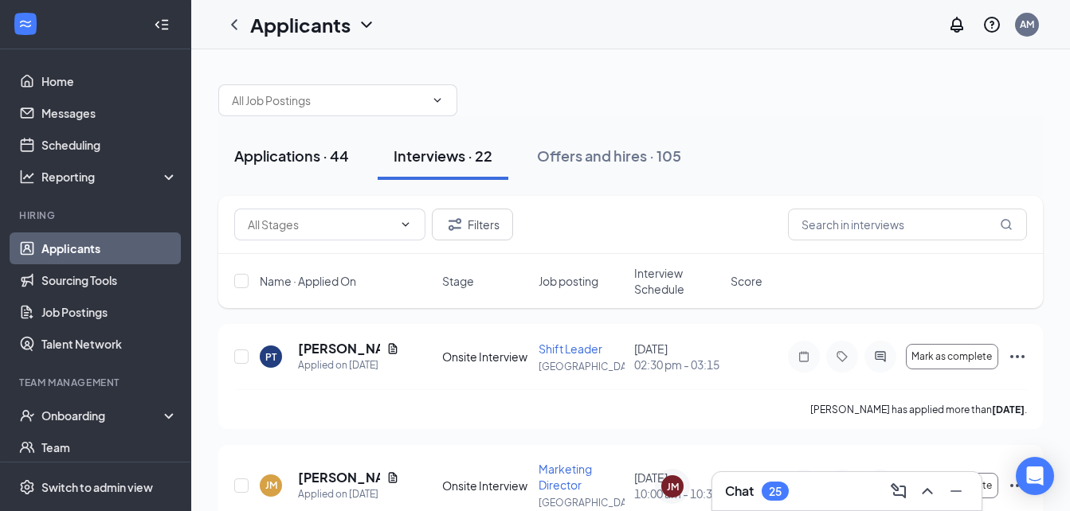
click at [326, 162] on div "Applications · 44" at bounding box center [291, 156] width 115 height 20
